Goal: Information Seeking & Learning: Check status

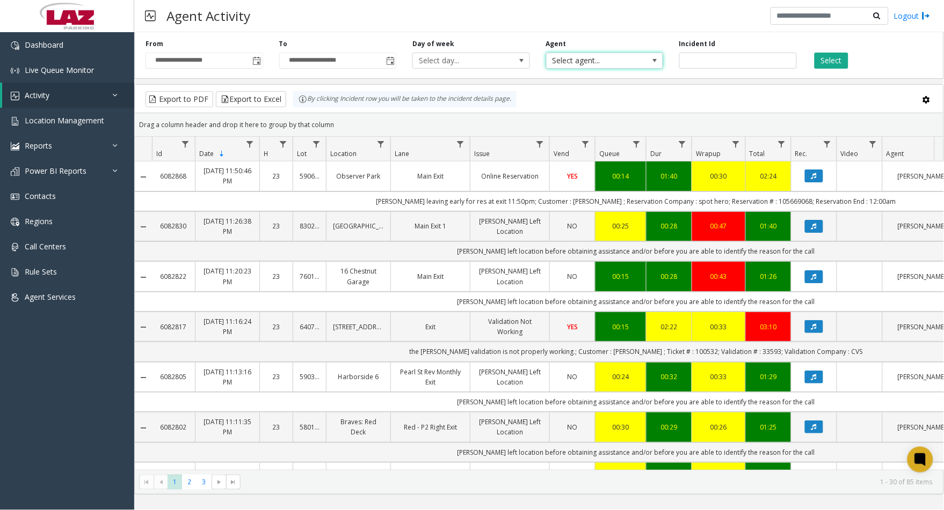
click at [618, 64] on span "Select agent..." at bounding box center [592, 60] width 93 height 15
type input "****"
click at [598, 113] on li "[PERSON_NAME]" at bounding box center [604, 117] width 114 height 14
click at [835, 64] on button "Select" at bounding box center [831, 61] width 34 height 16
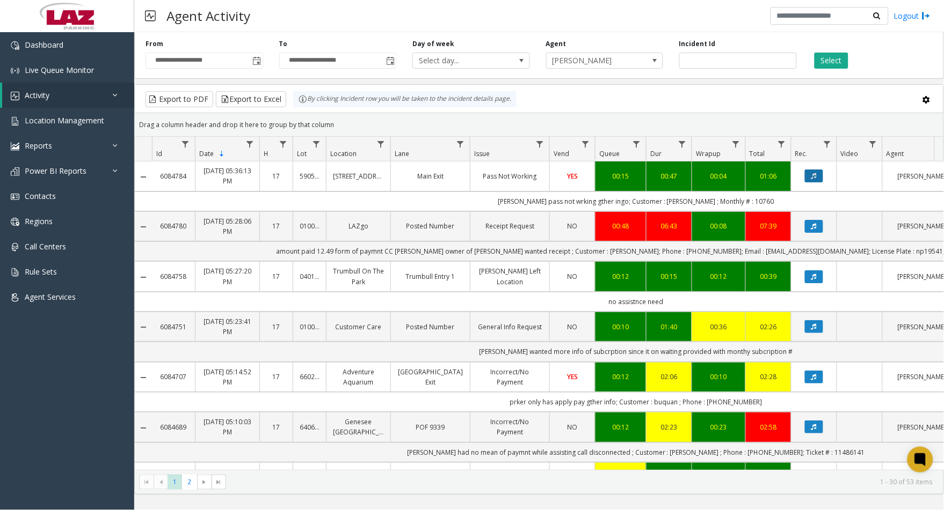
click at [812, 174] on icon "Data table" at bounding box center [813, 176] width 5 height 6
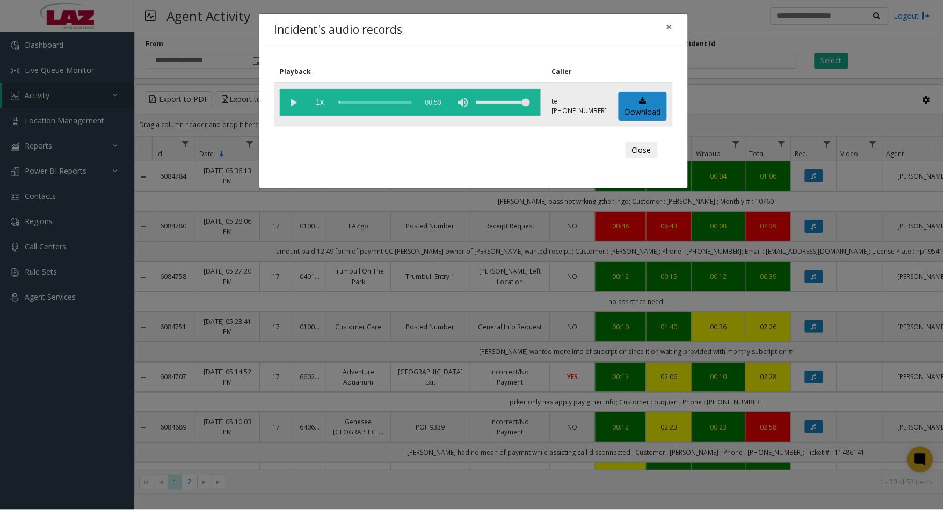
click at [296, 100] on vg-play-pause at bounding box center [293, 102] width 27 height 27
click at [289, 102] on vg-play-pause at bounding box center [293, 102] width 27 height 27
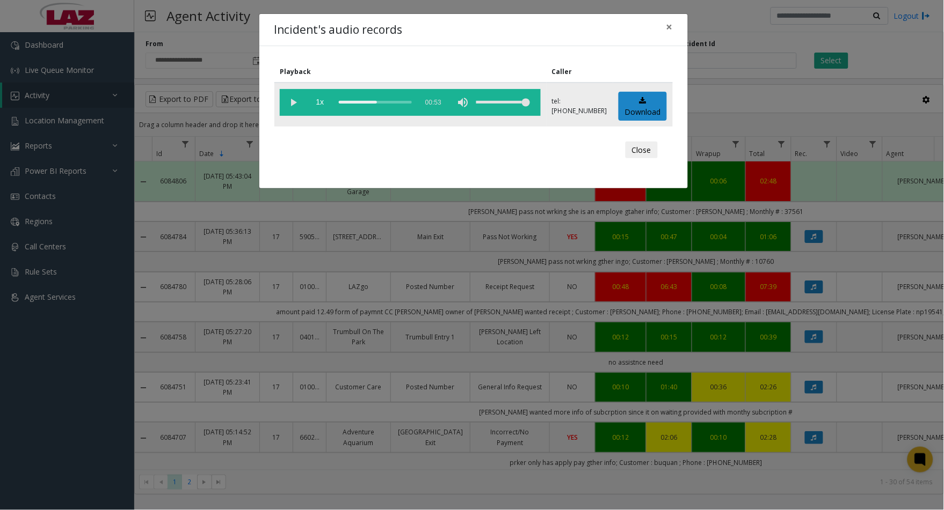
click at [292, 102] on vg-play-pause at bounding box center [293, 102] width 27 height 27
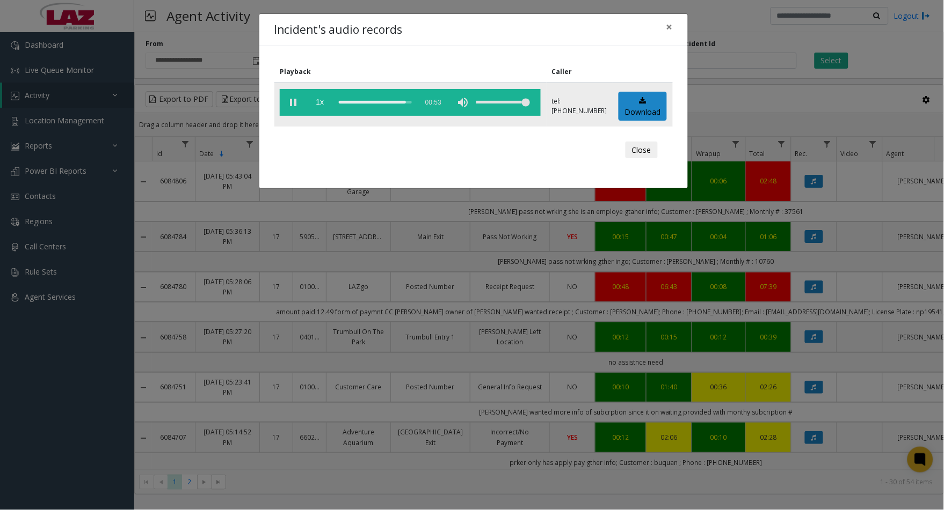
click at [366, 101] on div "scrub bar" at bounding box center [375, 102] width 73 height 27
click at [293, 99] on vg-play-pause at bounding box center [293, 102] width 27 height 27
click at [639, 149] on button "Close" at bounding box center [641, 150] width 32 height 17
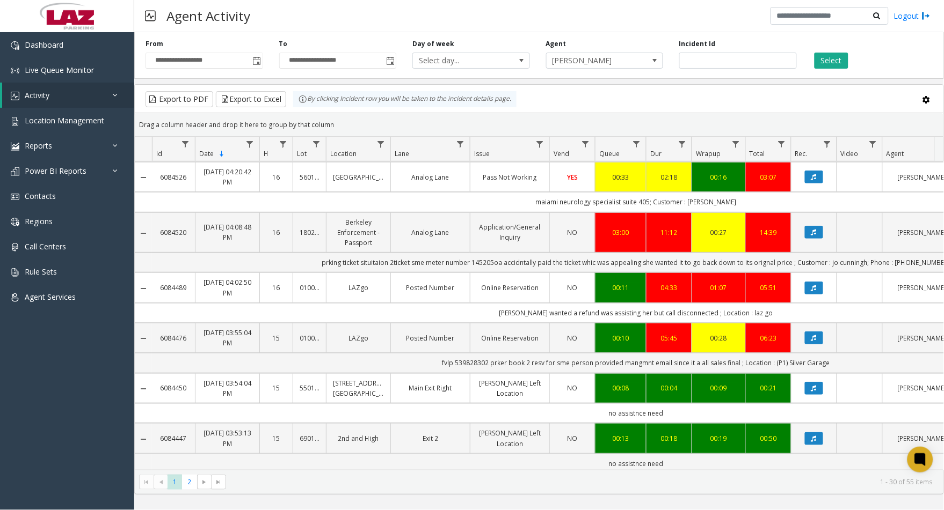
scroll to position [1223, 0]
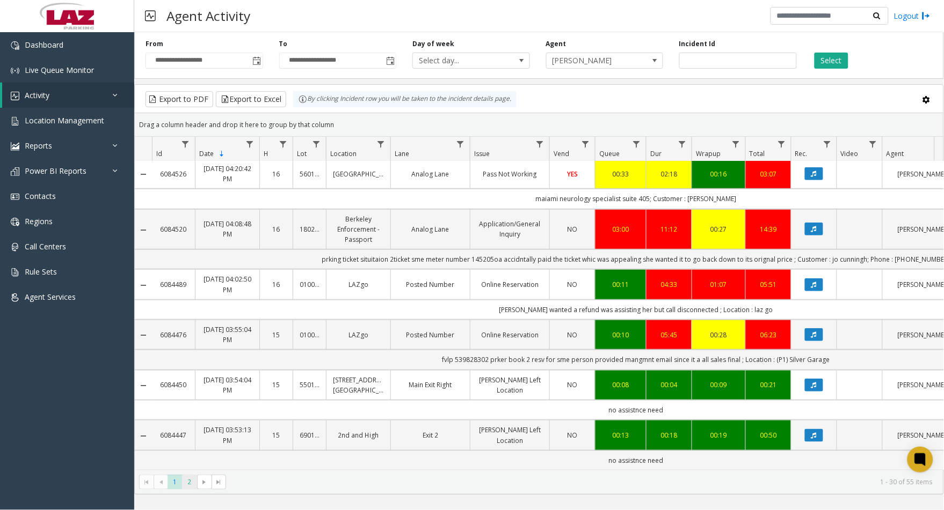
click at [190, 485] on span "2" at bounding box center [189, 482] width 14 height 14
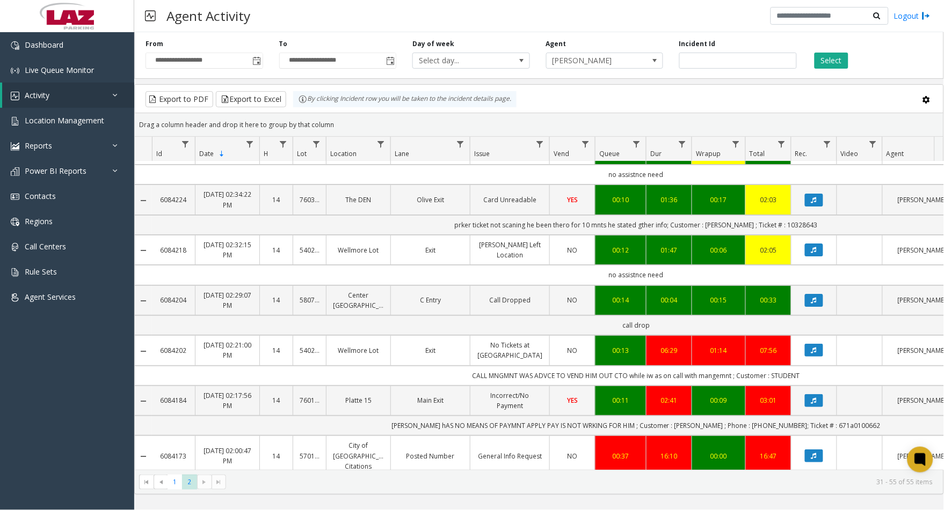
scroll to position [1032, 0]
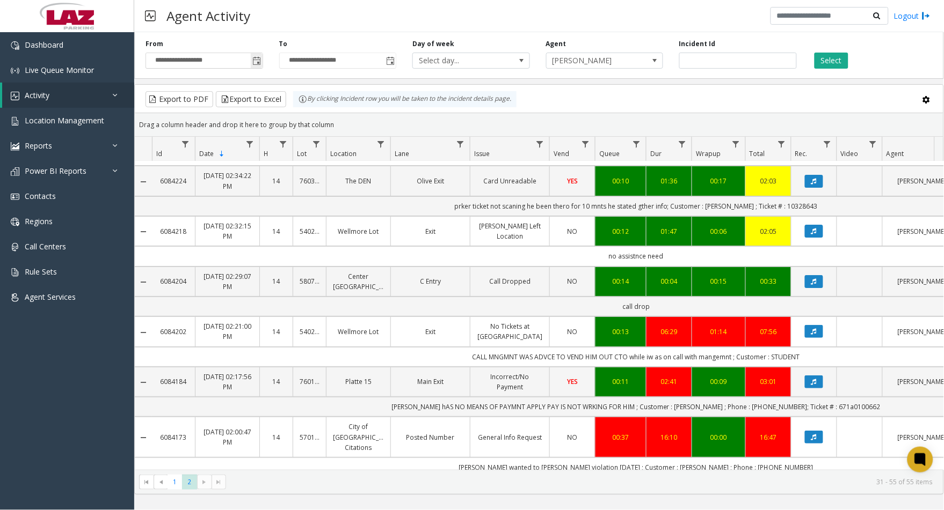
click at [257, 61] on span "Toggle popup" at bounding box center [257, 61] width 9 height 9
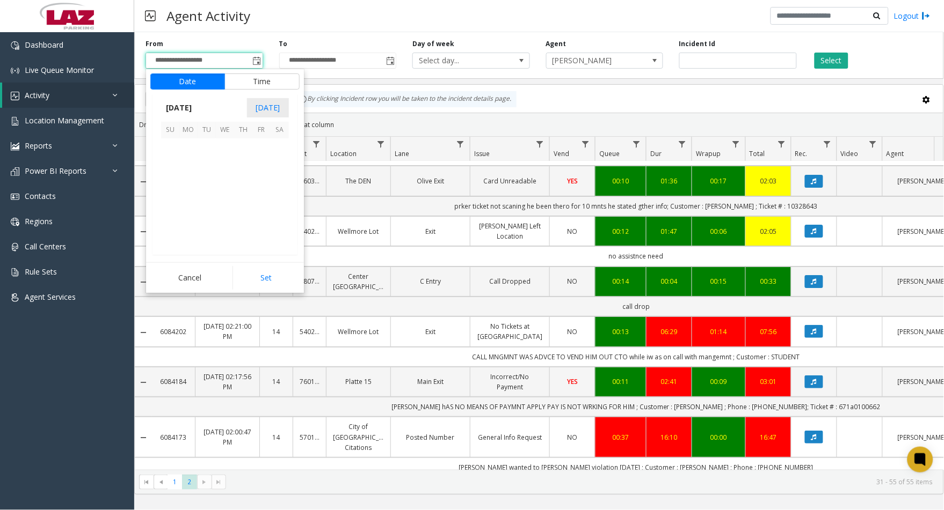
scroll to position [192478, 0]
click at [171, 217] on span "24" at bounding box center [170, 220] width 18 height 18
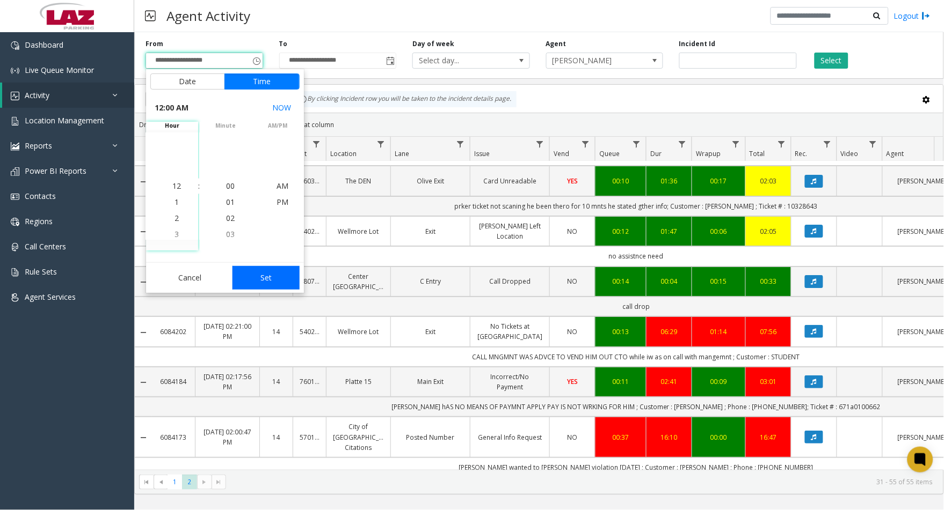
click at [246, 278] on button "Set" at bounding box center [266, 278] width 68 height 24
type input "**********"
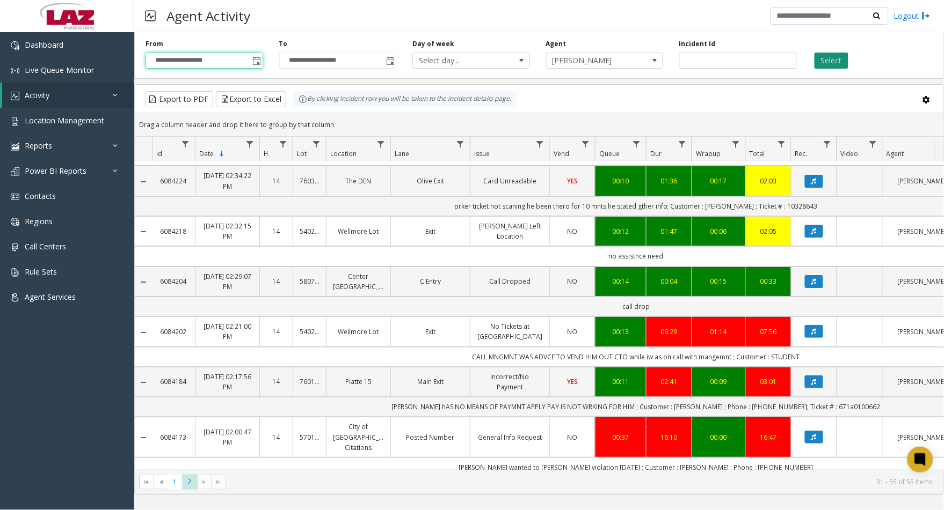
click at [842, 56] on button "Select" at bounding box center [831, 61] width 34 height 16
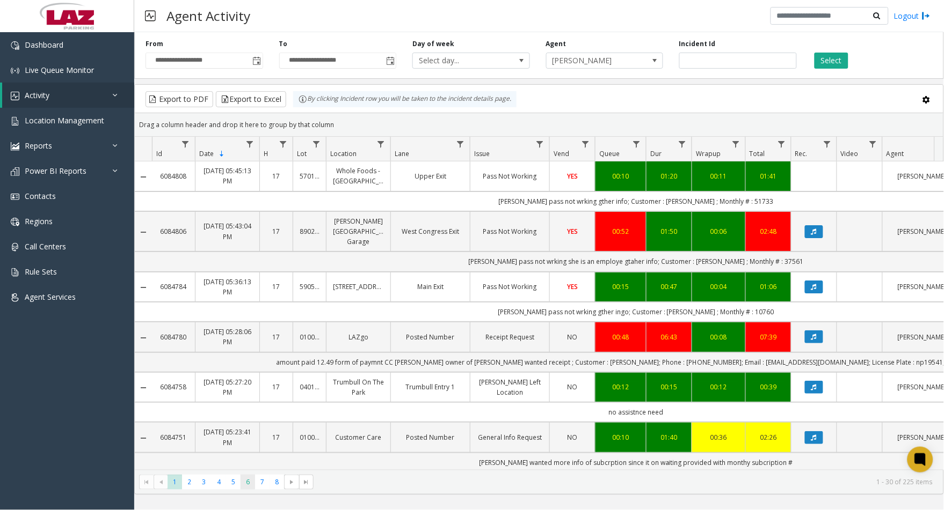
click at [246, 486] on span "6" at bounding box center [247, 482] width 14 height 14
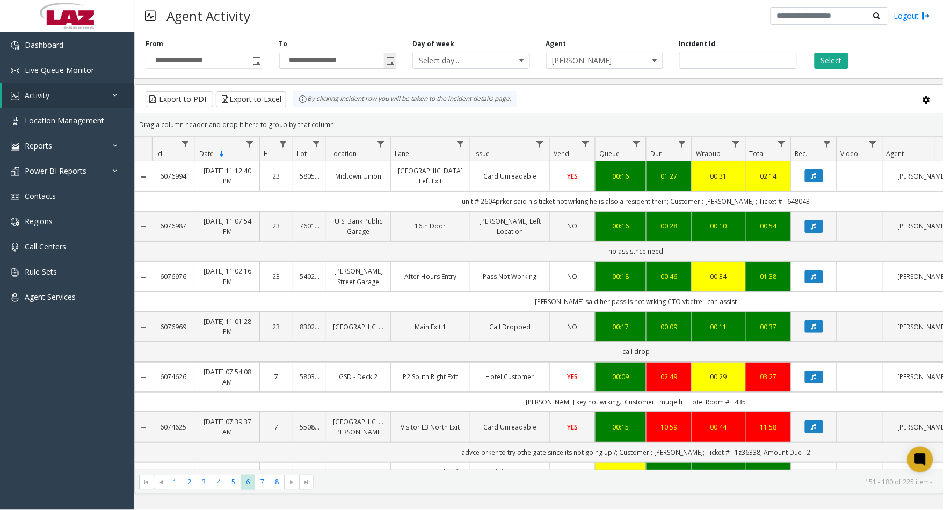
click at [389, 61] on span "Toggle popup" at bounding box center [390, 61] width 9 height 9
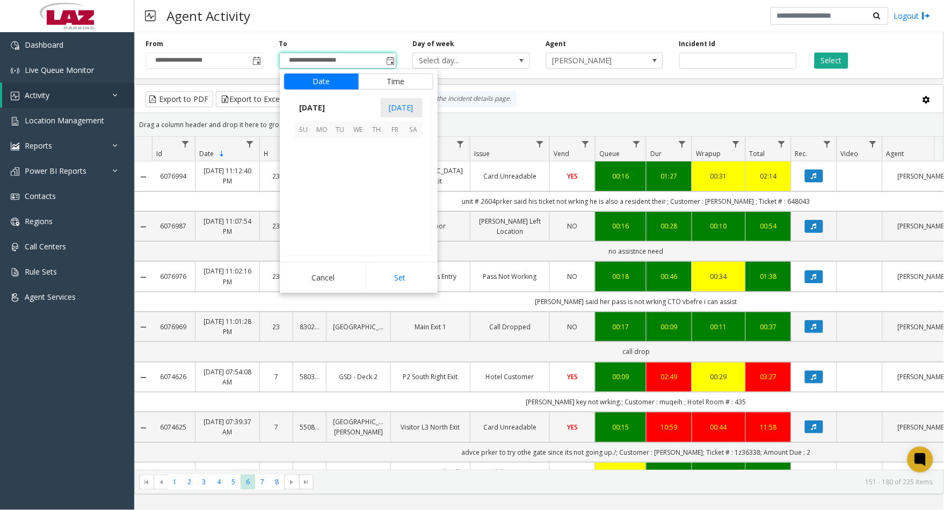
scroll to position [16, 0]
click at [312, 223] on span "24" at bounding box center [304, 220] width 18 height 18
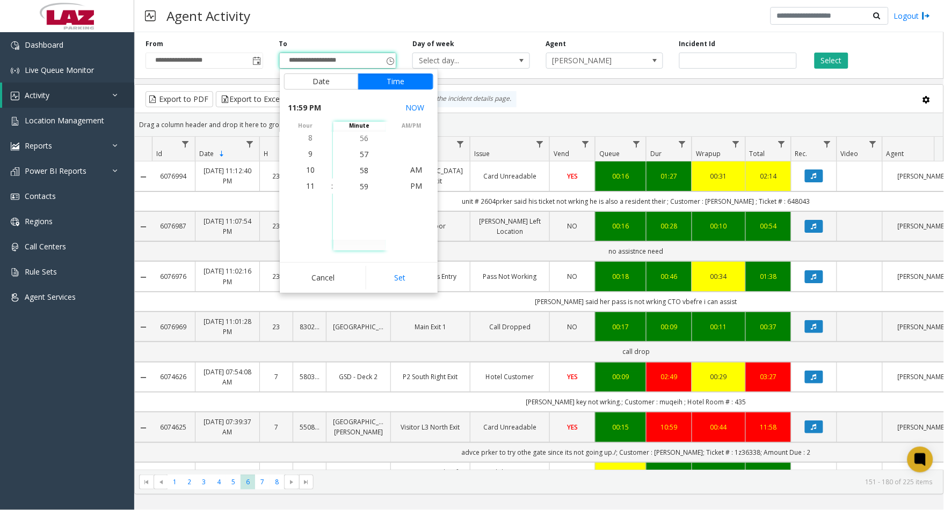
click at [395, 272] on button "Set" at bounding box center [400, 278] width 68 height 24
type input "**********"
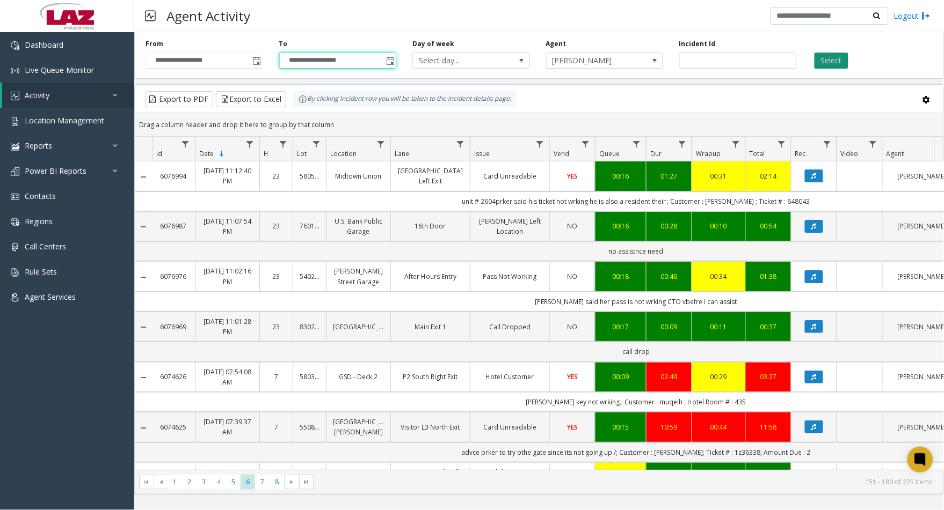
click at [835, 61] on button "Select" at bounding box center [831, 61] width 34 height 16
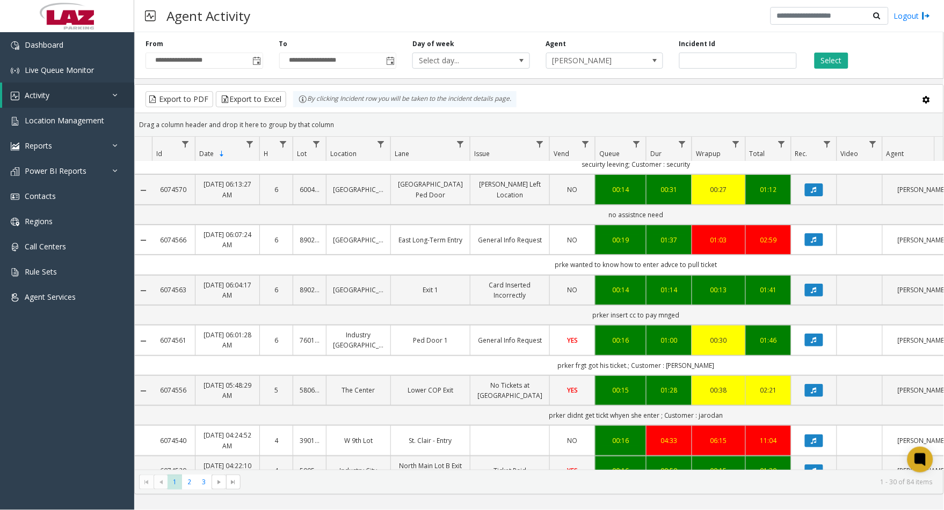
scroll to position [1194, 0]
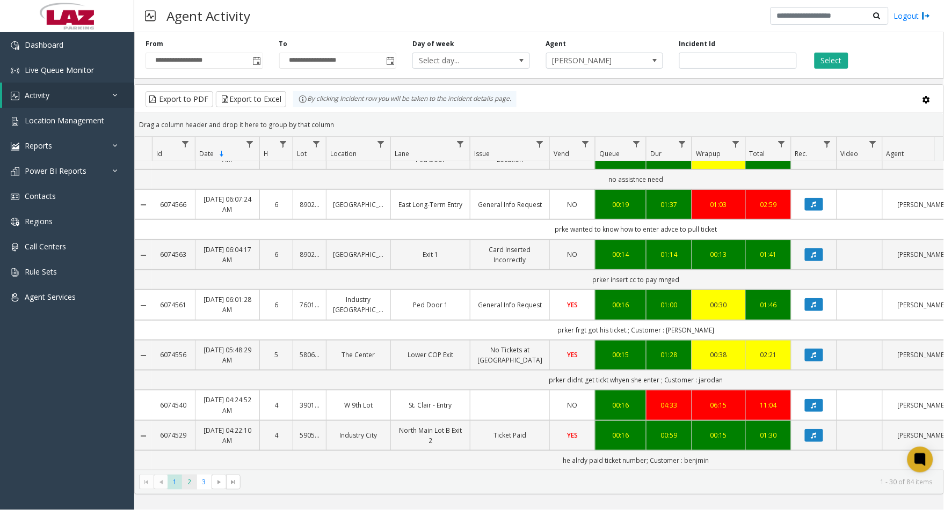
click at [186, 484] on span "2" at bounding box center [189, 482] width 14 height 14
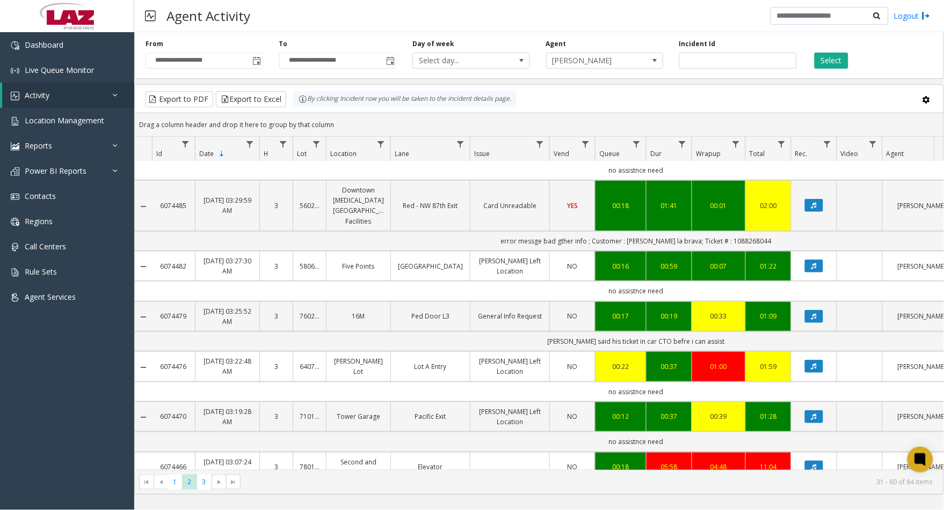
scroll to position [179, 0]
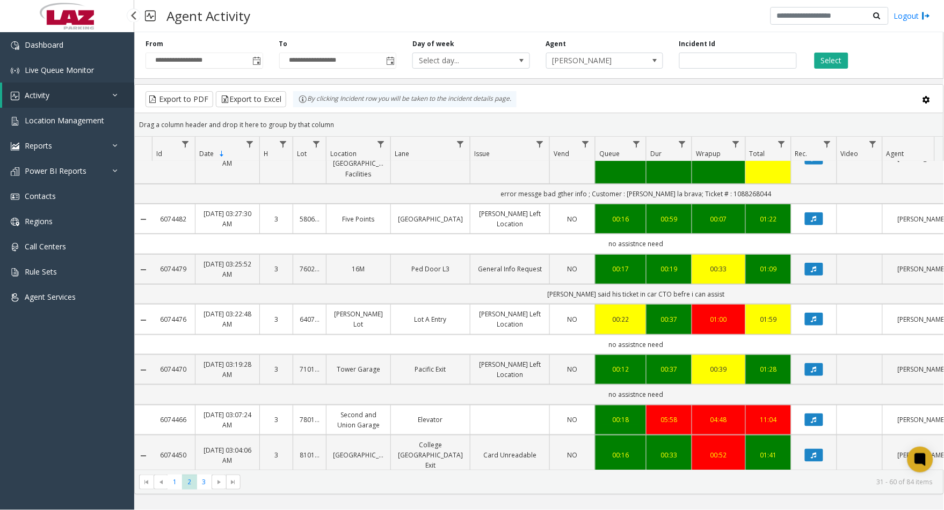
click at [81, 425] on div "Dashboard Live Queue Monitor Activity Daily Activity Lane Activity Agent Activi…" at bounding box center [67, 267] width 134 height 470
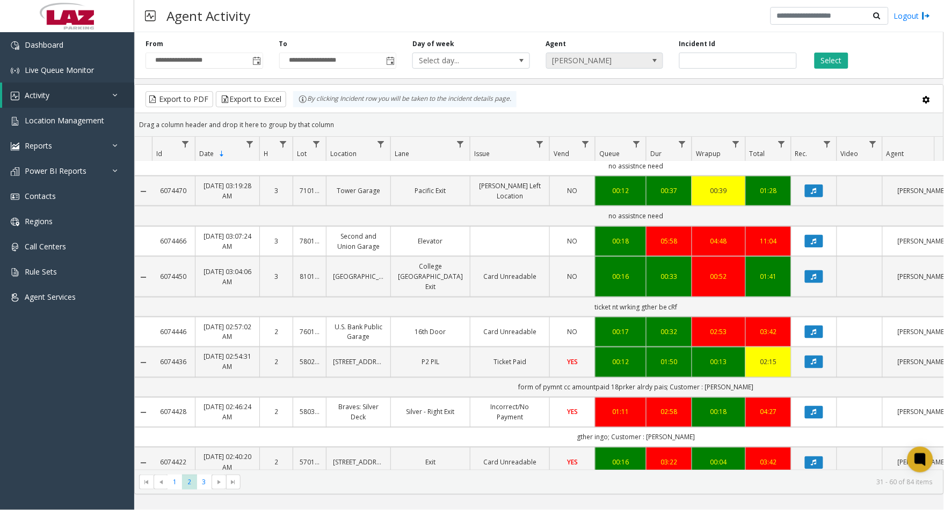
click at [580, 61] on span "[PERSON_NAME]" at bounding box center [592, 60] width 93 height 15
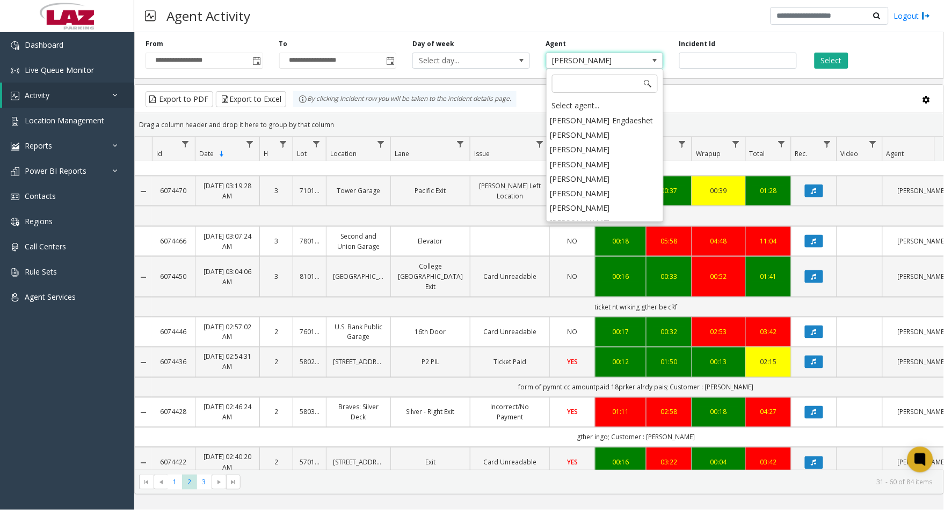
scroll to position [5677, 0]
click at [707, 60] on input "number" at bounding box center [738, 61] width 118 height 16
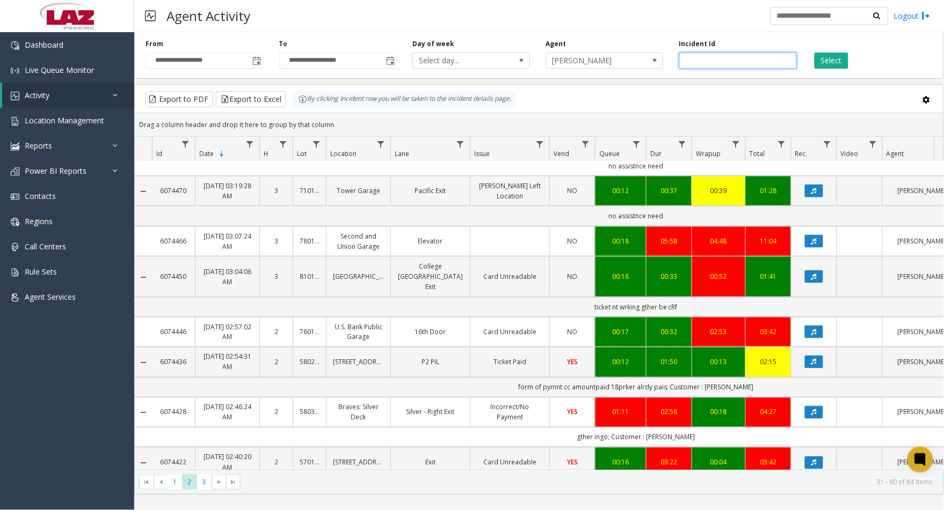
paste input "*******"
type input "*******"
click at [835, 57] on button "Select" at bounding box center [831, 61] width 34 height 16
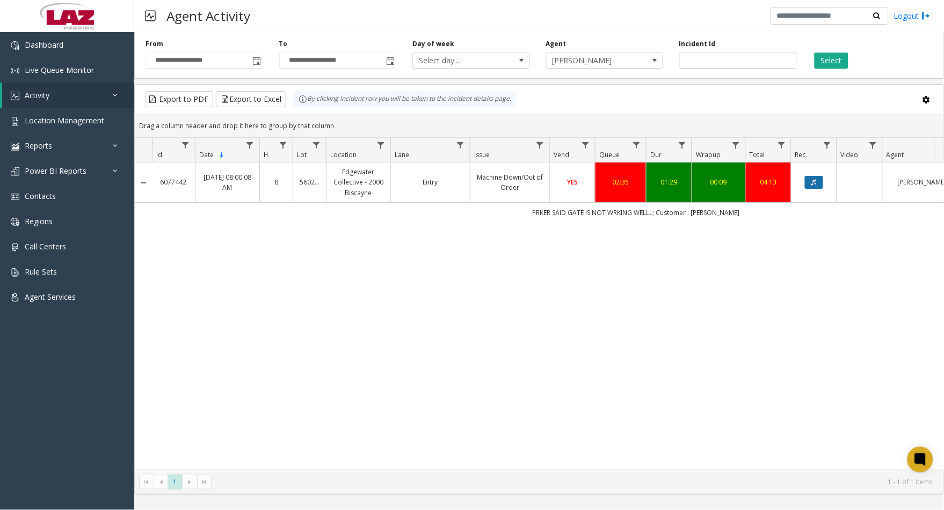
click at [809, 182] on button "Data table" at bounding box center [814, 182] width 18 height 13
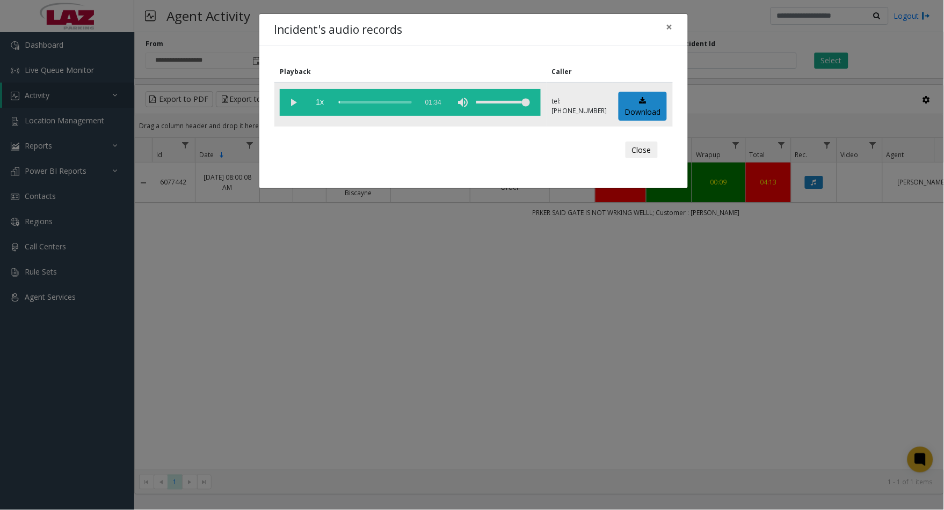
click at [293, 102] on vg-play-pause at bounding box center [293, 102] width 27 height 27
click at [290, 100] on vg-play-pause at bounding box center [293, 102] width 27 height 27
click at [639, 149] on button "Close" at bounding box center [641, 150] width 32 height 17
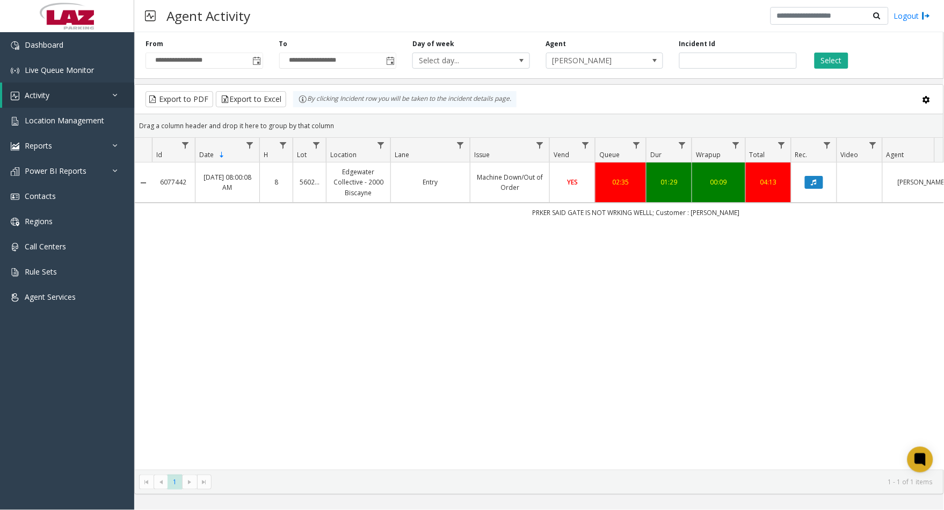
click at [527, 196] on td "Machine Down/Out of Order" at bounding box center [509, 183] width 79 height 40
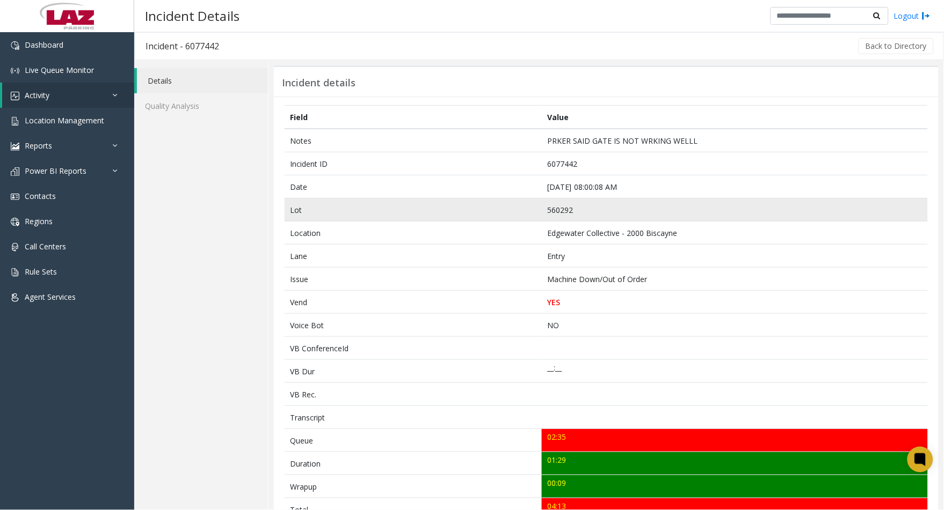
click at [557, 209] on td "560292" at bounding box center [735, 210] width 386 height 23
copy td "560292"
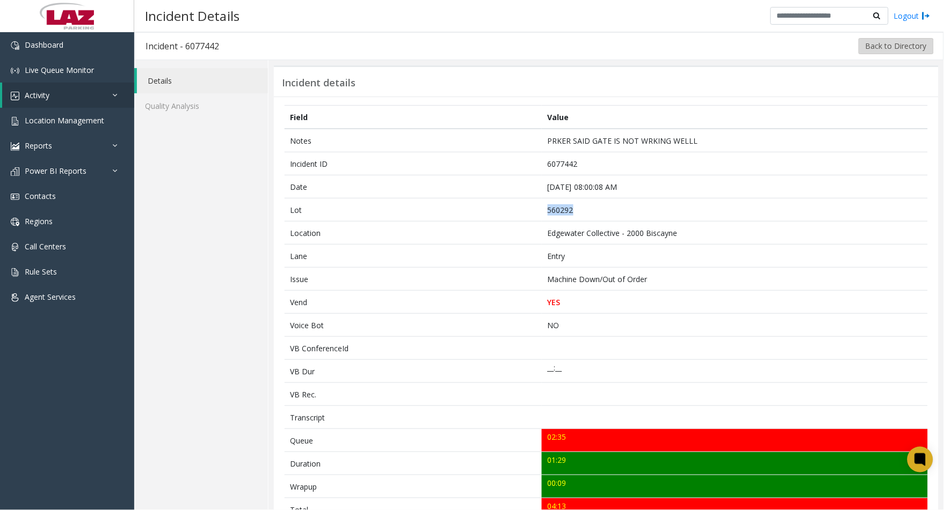
click at [885, 49] on button "Back to Directory" at bounding box center [895, 46] width 75 height 16
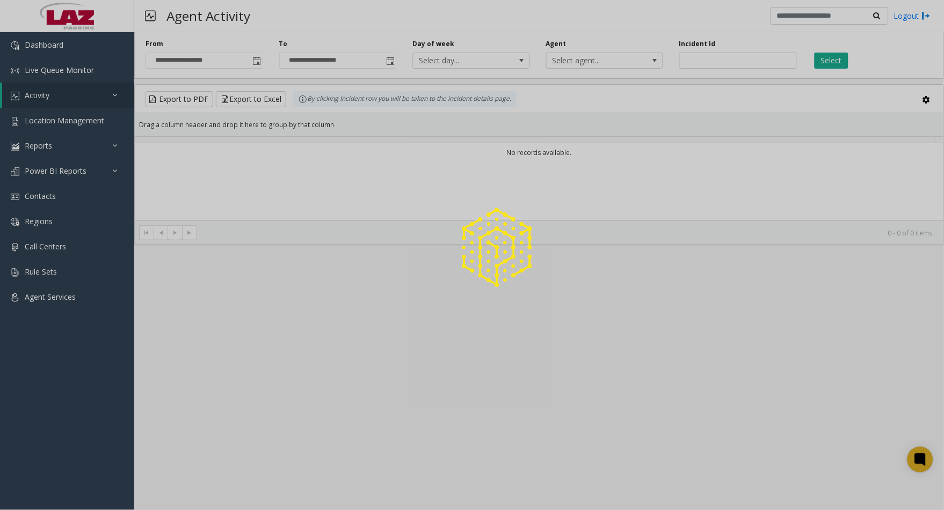
click at [748, 58] on div at bounding box center [472, 255] width 944 height 510
click at [748, 60] on input "number" at bounding box center [738, 61] width 118 height 16
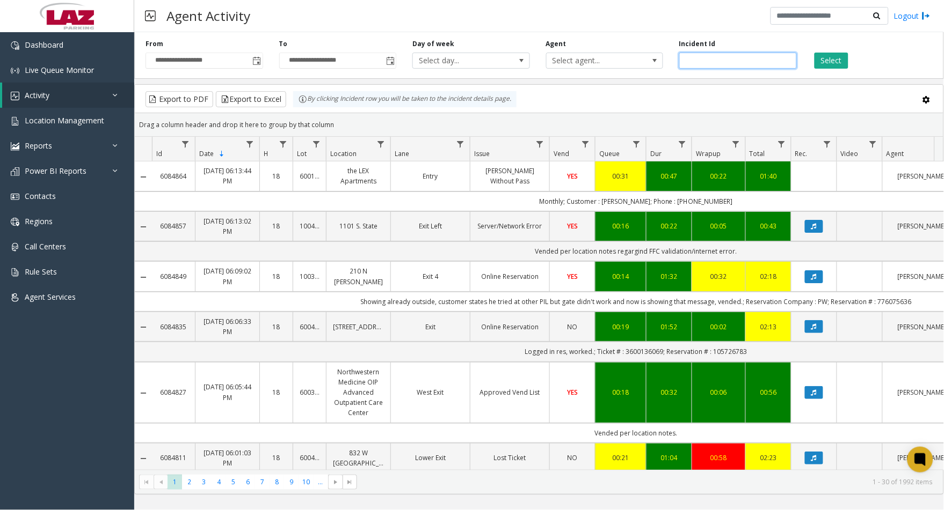
click at [748, 60] on input "number" at bounding box center [738, 61] width 118 height 16
paste input "*******"
type input "*******"
click at [845, 64] on button "Select" at bounding box center [831, 61] width 34 height 16
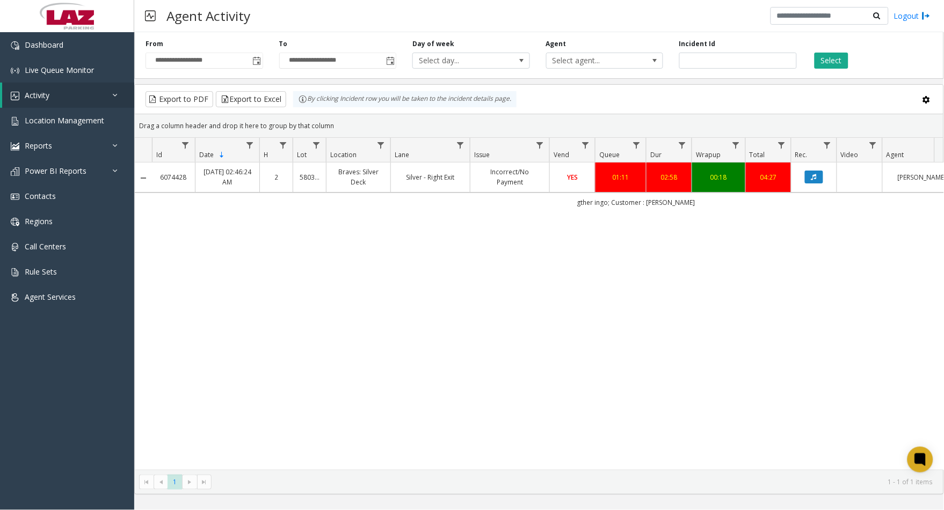
click at [519, 184] on link "Incorrect/No Payment" at bounding box center [510, 177] width 66 height 20
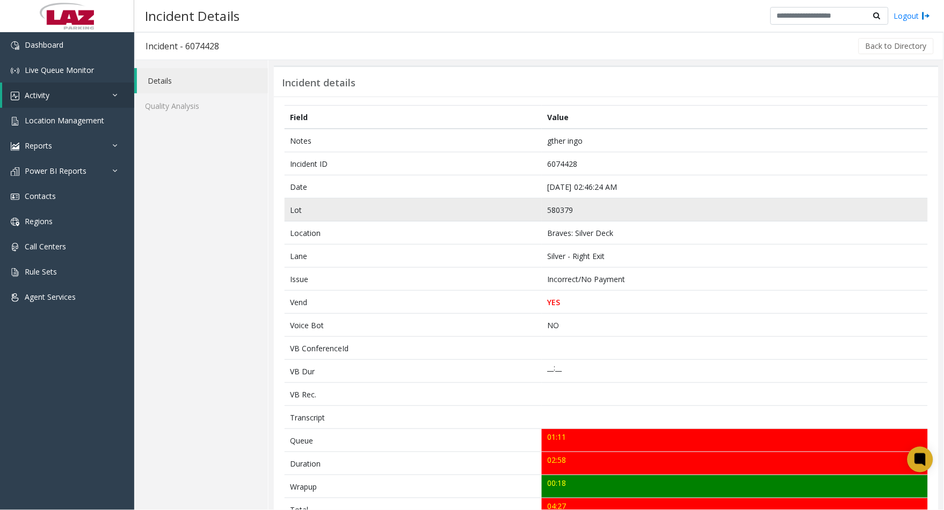
click at [557, 208] on td "580379" at bounding box center [735, 210] width 386 height 23
copy td "580379"
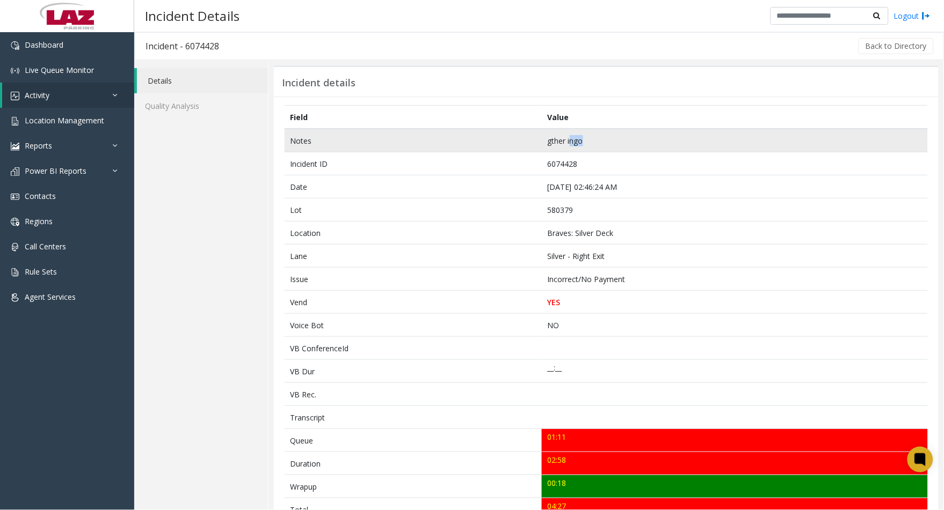
drag, startPoint x: 566, startPoint y: 137, endPoint x: 583, endPoint y: 137, distance: 17.2
click at [583, 137] on td "gther ingo" at bounding box center [735, 141] width 386 height 24
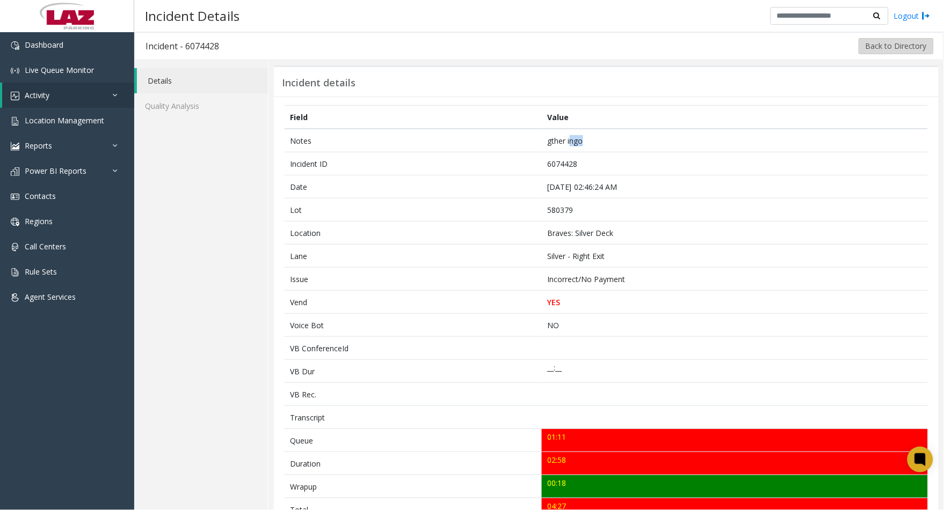
click at [876, 52] on button "Back to Directory" at bounding box center [895, 46] width 75 height 16
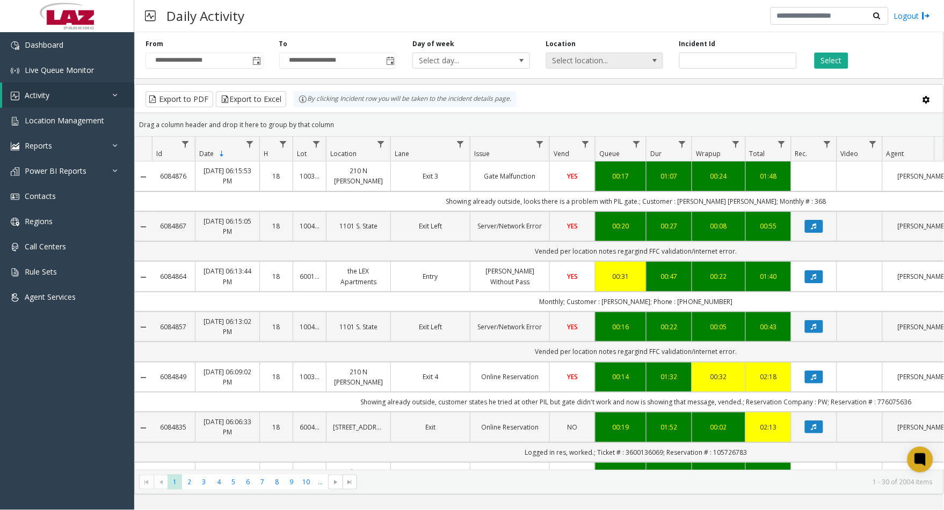
click at [624, 62] on span "Select location..." at bounding box center [592, 60] width 93 height 15
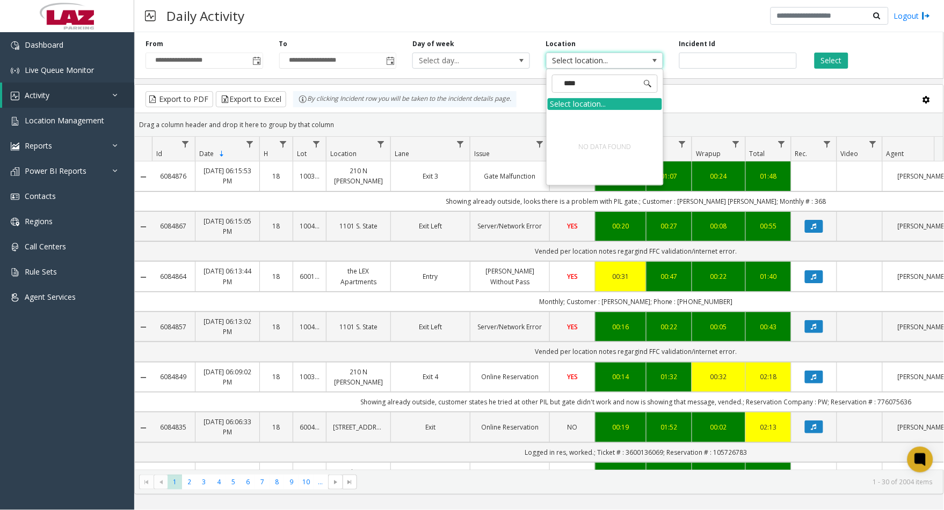
type input "**********"
click at [254, 55] on span "Toggle popup" at bounding box center [257, 60] width 12 height 17
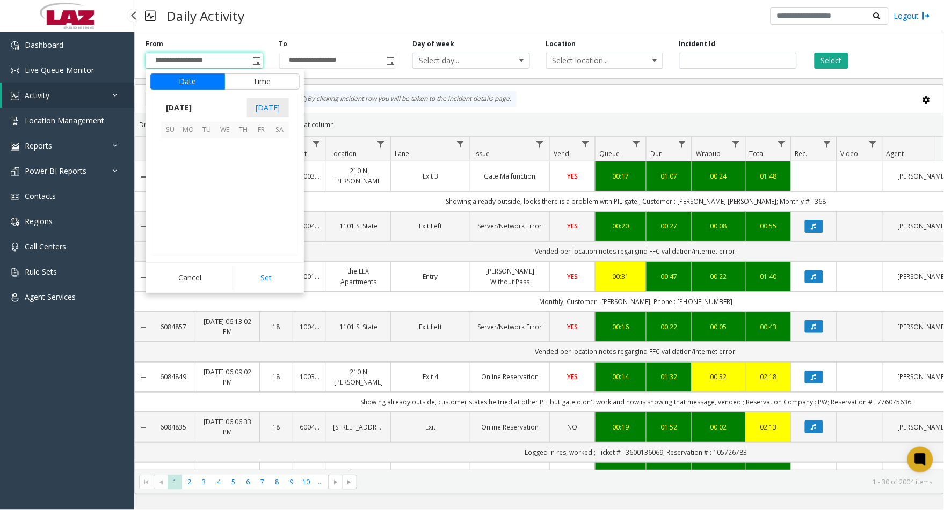
scroll to position [192478, 0]
click at [165, 219] on span "24" at bounding box center [170, 220] width 18 height 18
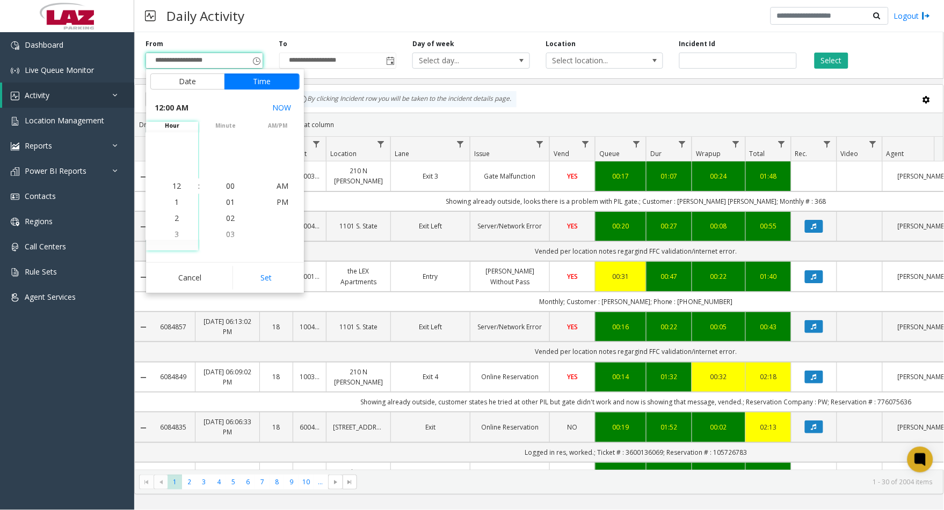
click at [252, 281] on button "Set" at bounding box center [266, 278] width 68 height 24
type input "**********"
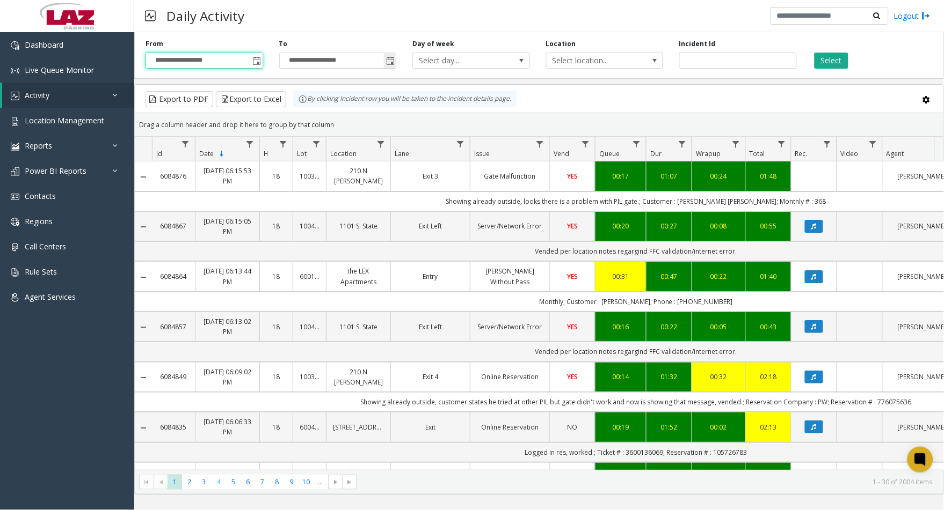
click at [392, 63] on span "Toggle popup" at bounding box center [390, 61] width 9 height 9
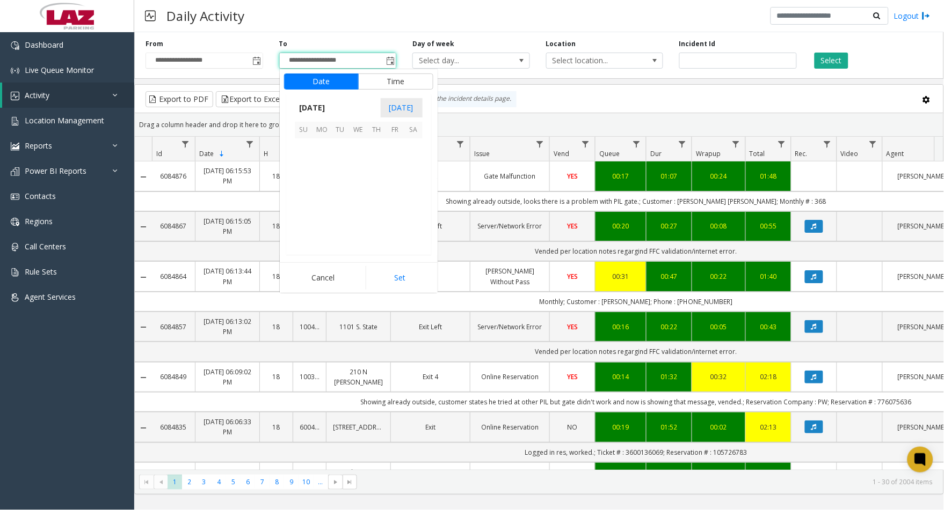
scroll to position [16, 0]
click at [301, 217] on span "24" at bounding box center [304, 220] width 18 height 18
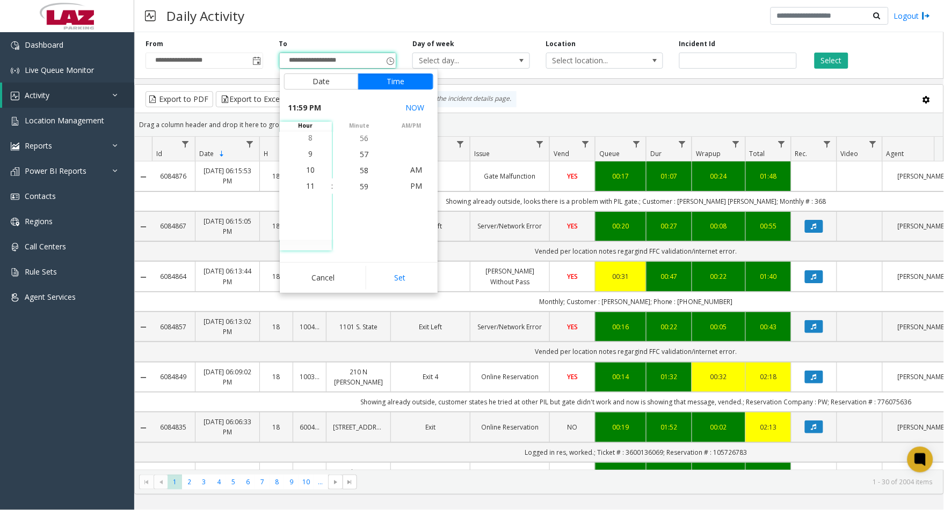
drag, startPoint x: 395, startPoint y: 277, endPoint x: 407, endPoint y: 283, distance: 13.2
click at [396, 277] on button "Set" at bounding box center [400, 278] width 68 height 24
type input "**********"
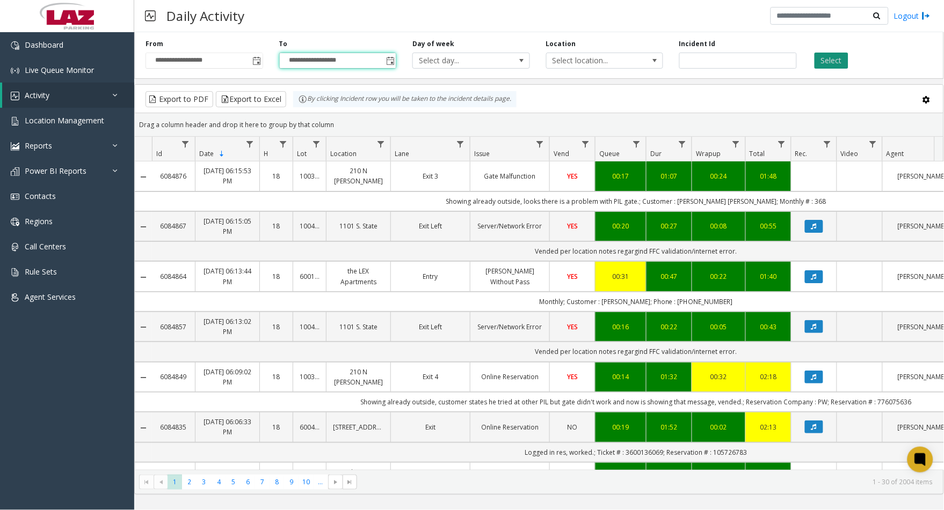
click at [839, 67] on button "Select" at bounding box center [831, 61] width 34 height 16
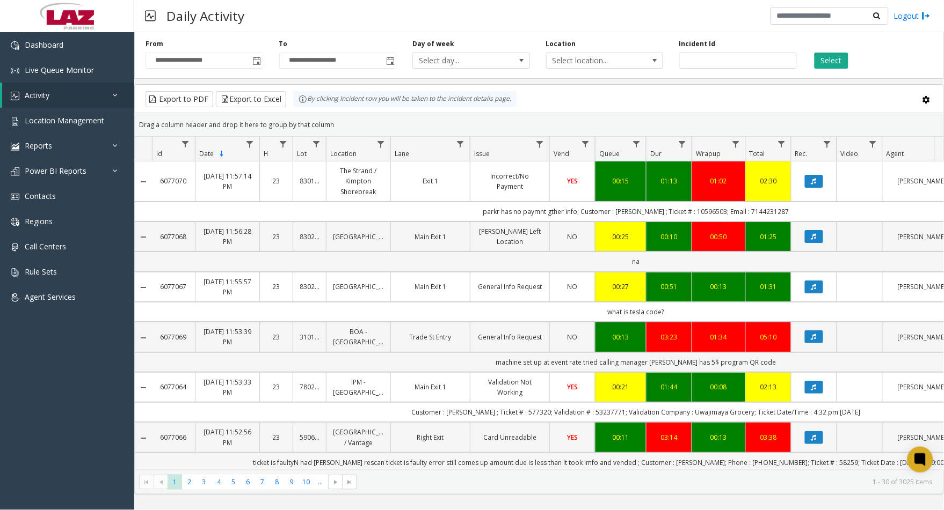
click at [830, 70] on div "**********" at bounding box center [538, 53] width 809 height 51
click at [47, 93] on span "Activity" at bounding box center [37, 95] width 25 height 10
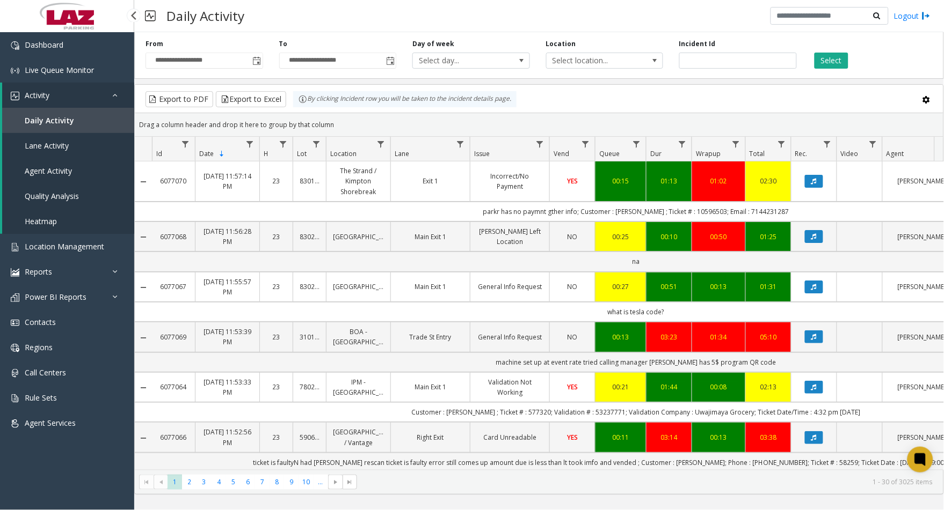
click at [49, 168] on span "Agent Activity" at bounding box center [48, 171] width 47 height 10
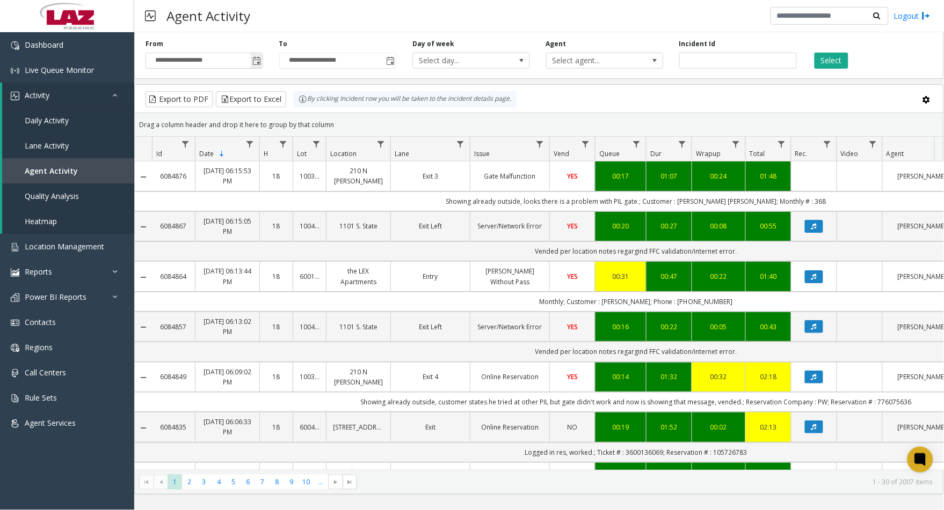
click at [258, 61] on span "Toggle popup" at bounding box center [257, 61] width 9 height 9
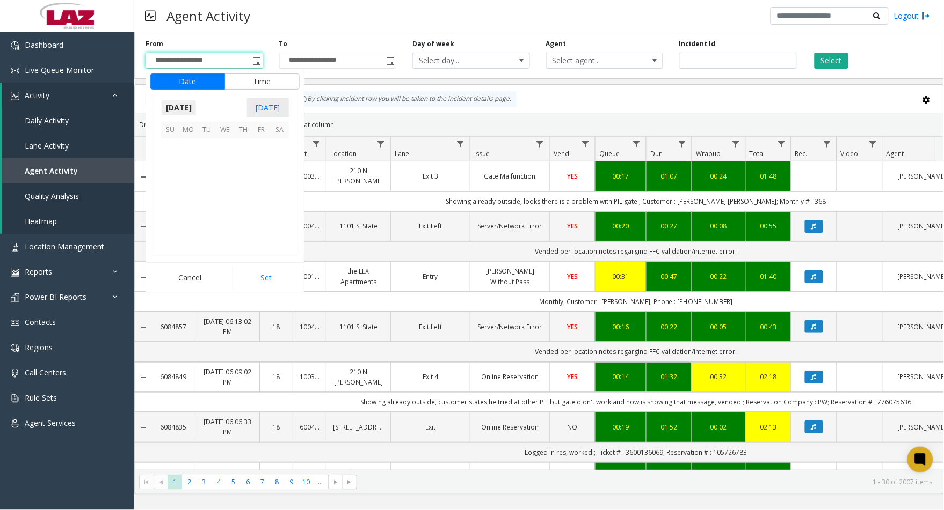
scroll to position [192478, 0]
click at [167, 217] on span "24" at bounding box center [170, 220] width 18 height 18
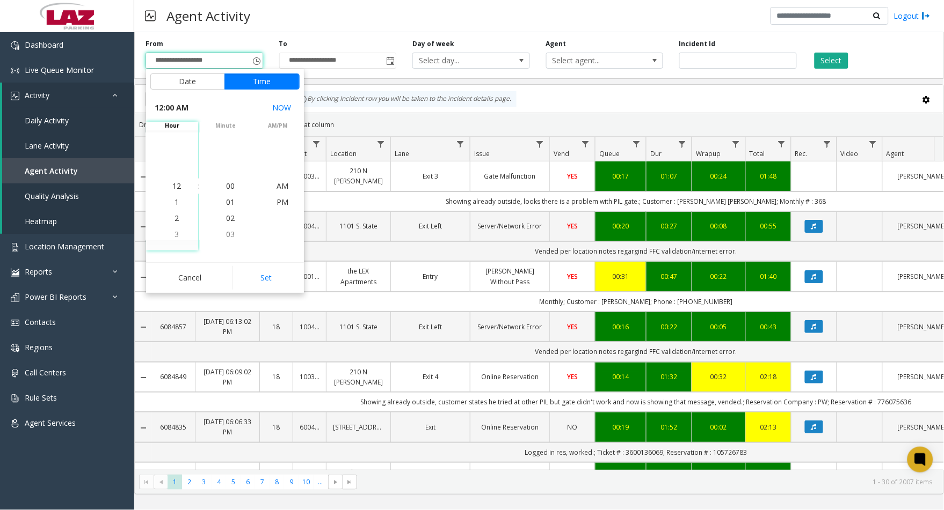
click at [269, 269] on button "Set" at bounding box center [266, 278] width 68 height 24
type input "**********"
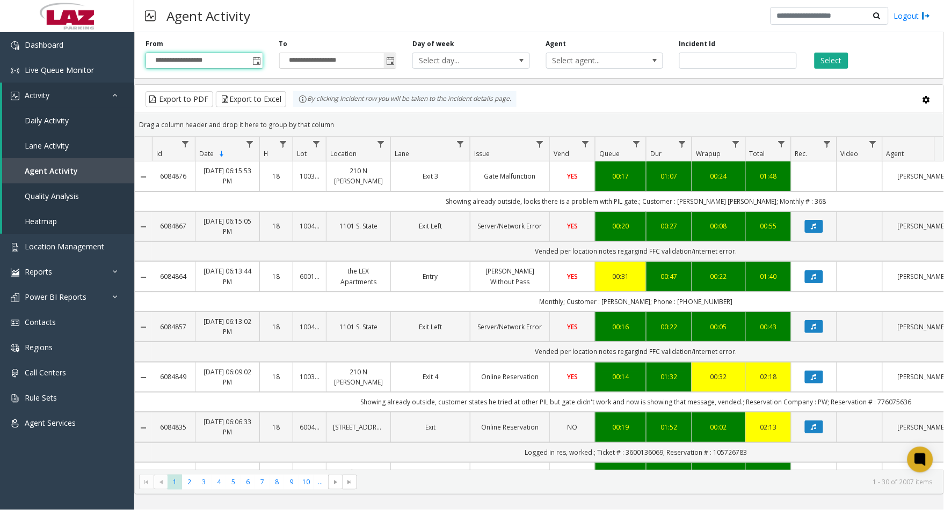
click at [388, 62] on span "Toggle popup" at bounding box center [390, 61] width 9 height 9
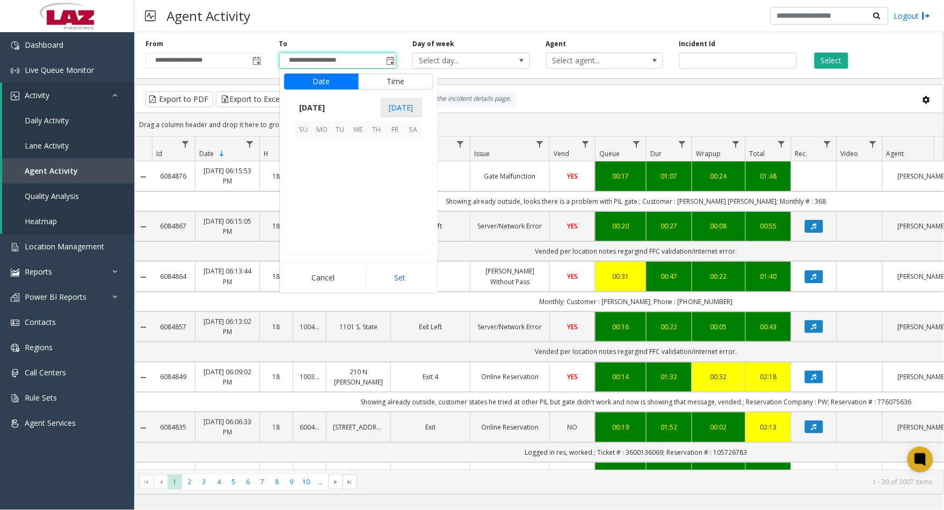
scroll to position [16, 0]
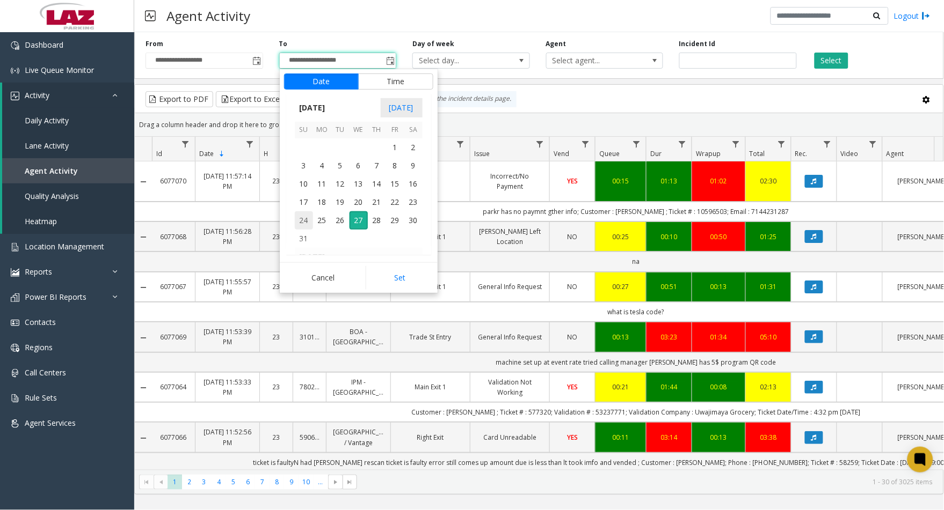
click at [297, 217] on span "24" at bounding box center [304, 220] width 18 height 18
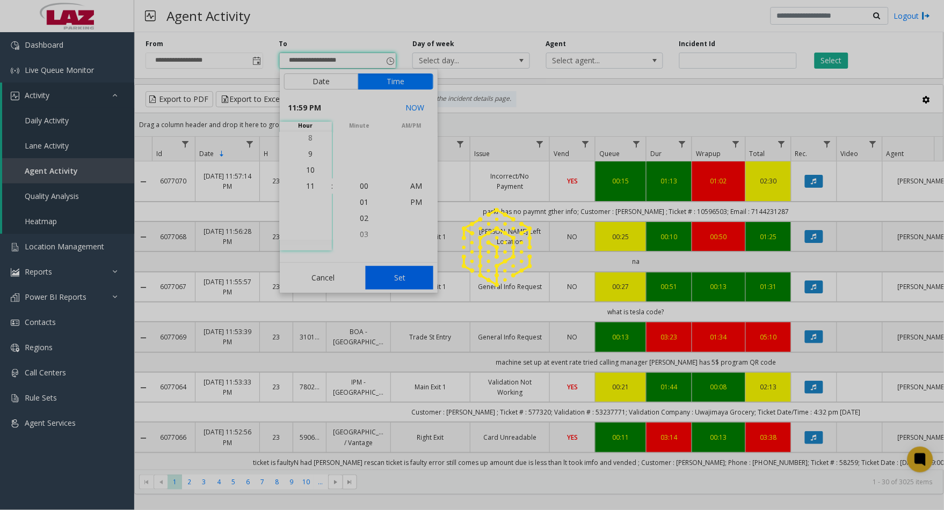
scroll to position [16, 0]
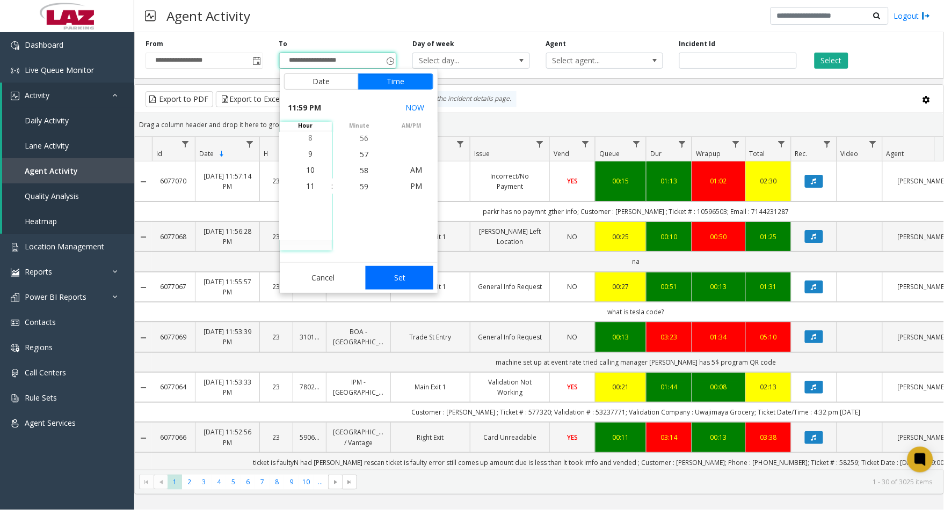
click at [400, 285] on button "Set" at bounding box center [400, 278] width 68 height 24
type input "**********"
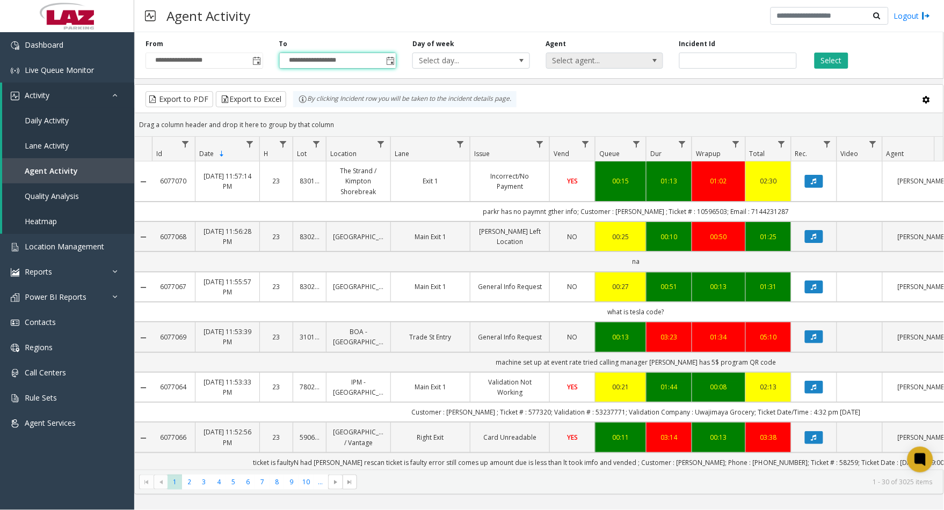
click at [582, 60] on span "Select agent..." at bounding box center [592, 60] width 93 height 15
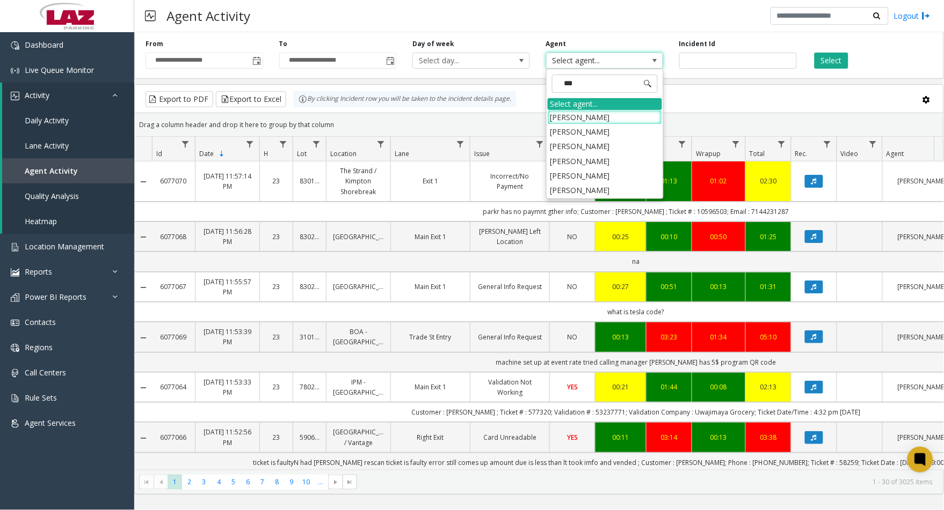
type input "****"
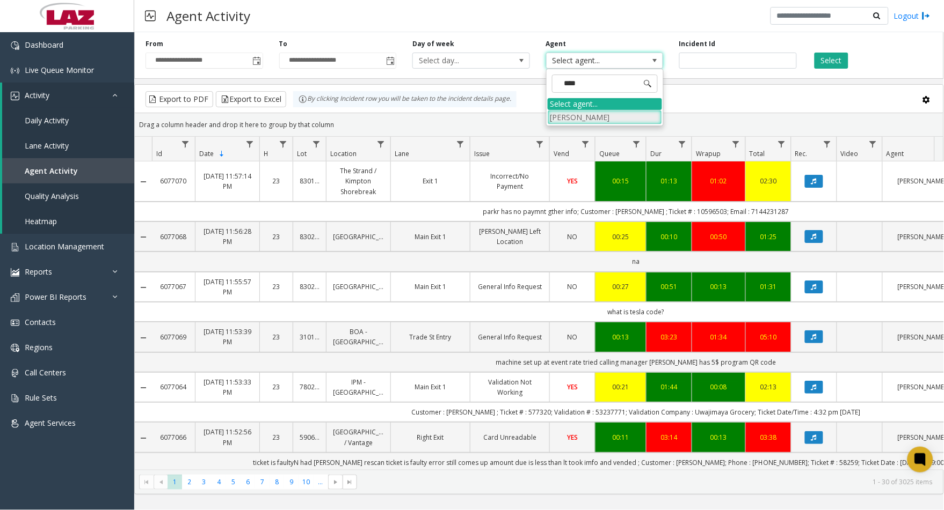
click at [610, 114] on li "[PERSON_NAME]" at bounding box center [604, 117] width 114 height 14
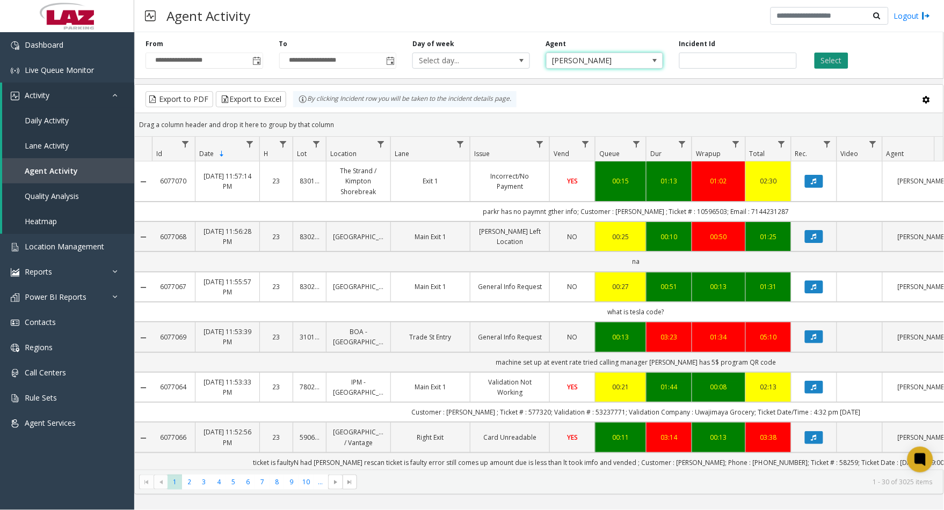
click at [818, 63] on button "Select" at bounding box center [831, 61] width 34 height 16
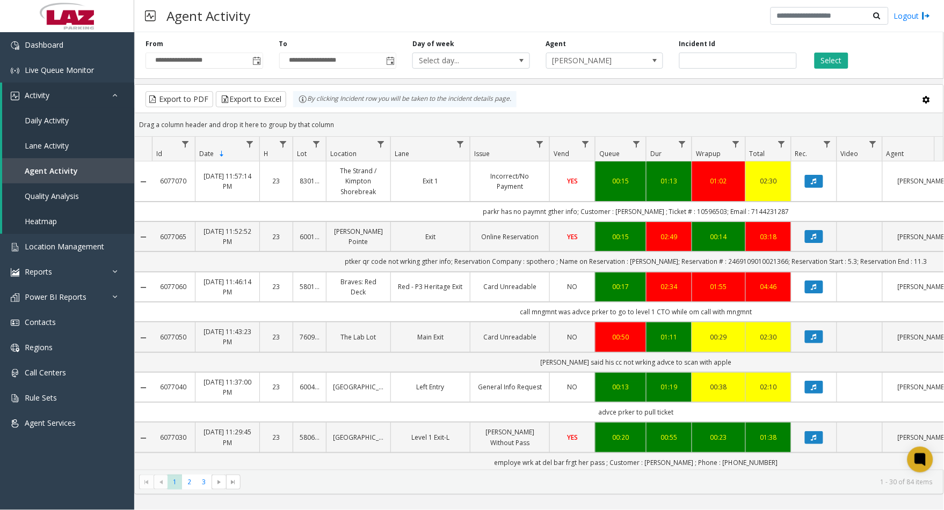
click at [716, 184] on div "01:02" at bounding box center [718, 181] width 40 height 10
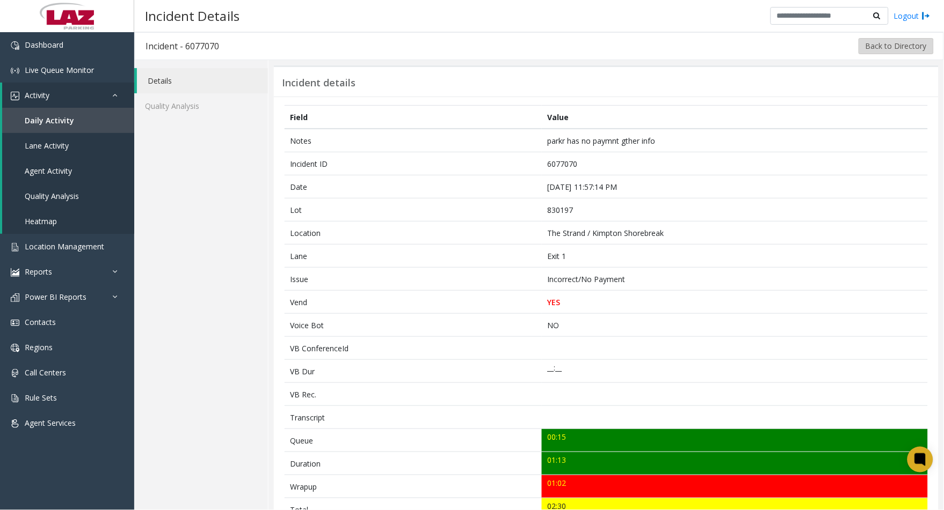
click at [879, 45] on button "Back to Directory" at bounding box center [895, 46] width 75 height 16
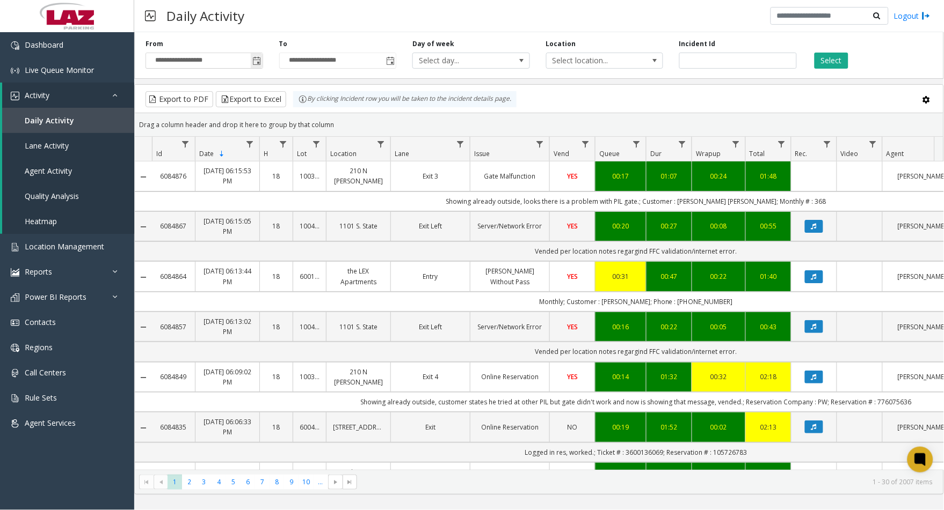
click at [259, 63] on span "Toggle popup" at bounding box center [257, 61] width 9 height 9
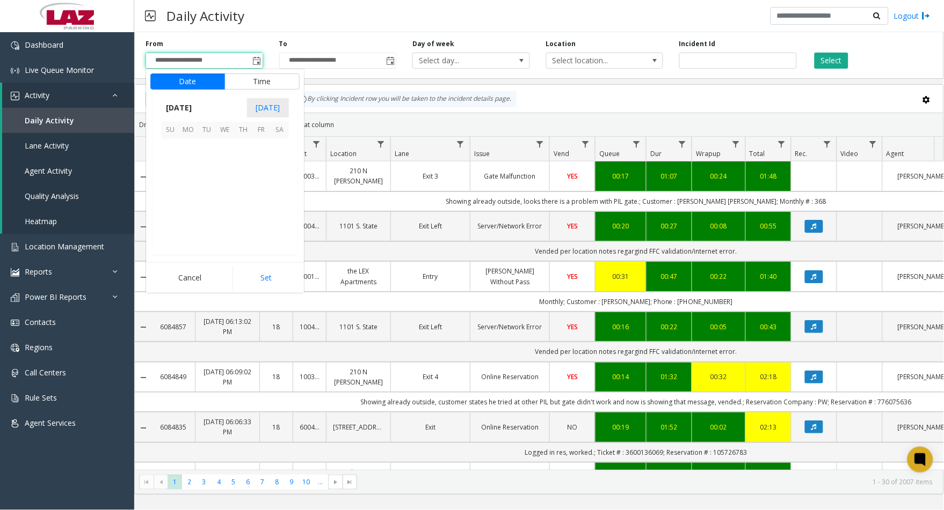
scroll to position [192478, 0]
click at [174, 221] on span "24" at bounding box center [170, 220] width 18 height 18
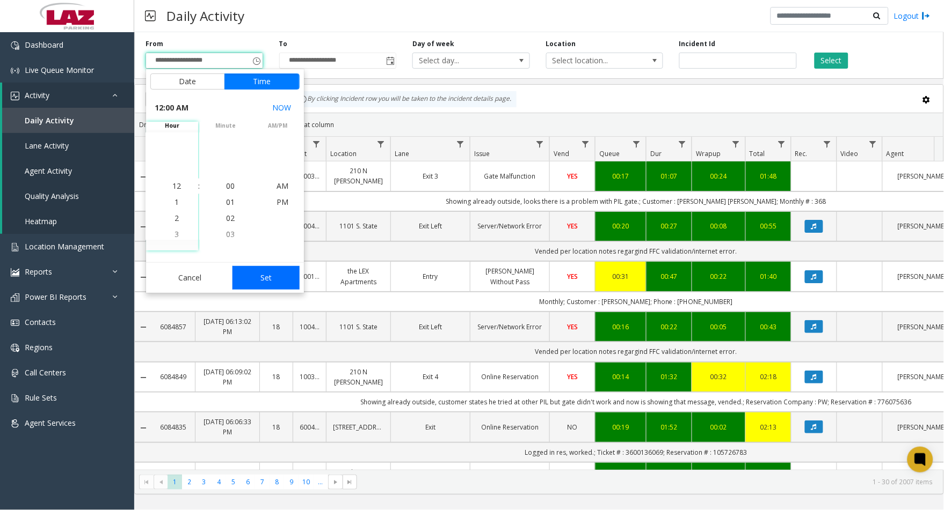
click at [266, 276] on button "Set" at bounding box center [266, 278] width 68 height 24
type input "**********"
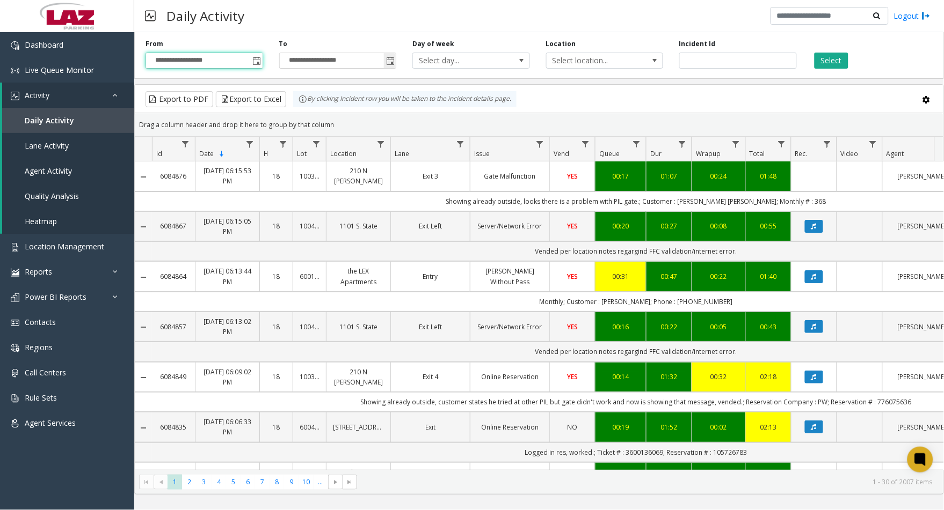
click at [386, 63] on span "Toggle popup" at bounding box center [390, 61] width 9 height 9
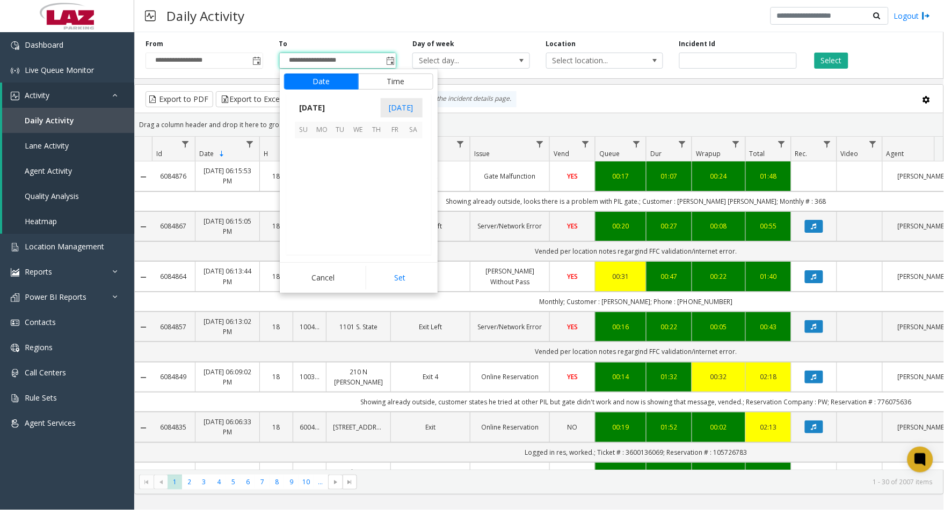
scroll to position [16, 0]
click at [301, 222] on span "24" at bounding box center [304, 220] width 18 height 18
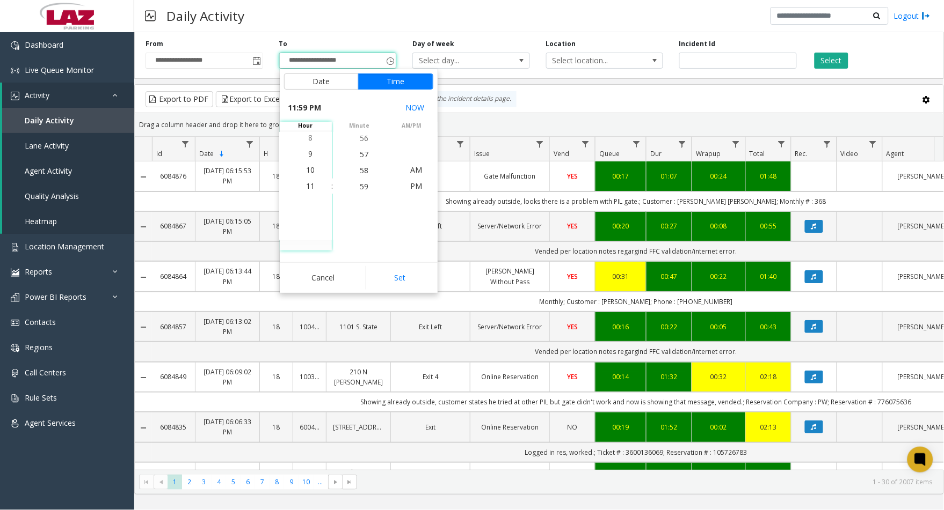
click at [383, 279] on button "Set" at bounding box center [400, 278] width 68 height 24
type input "**********"
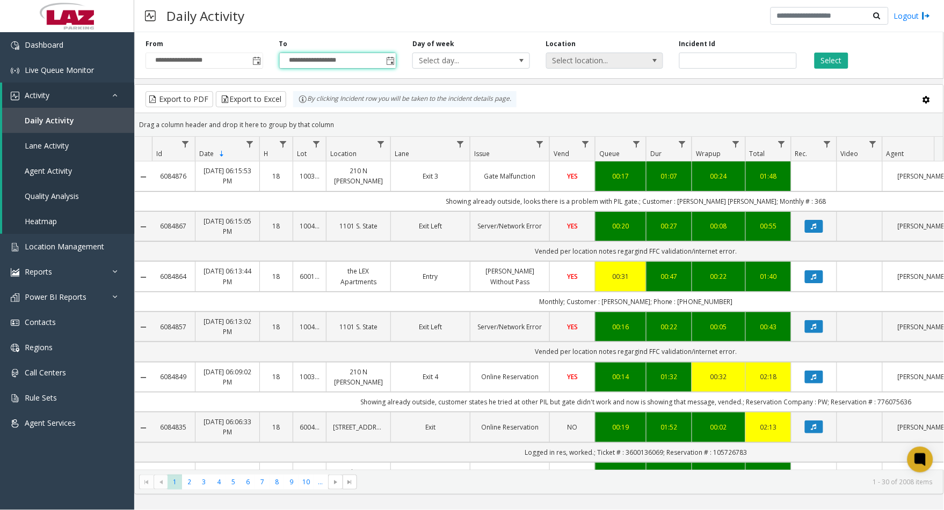
click at [612, 60] on span "Select location..." at bounding box center [592, 60] width 93 height 15
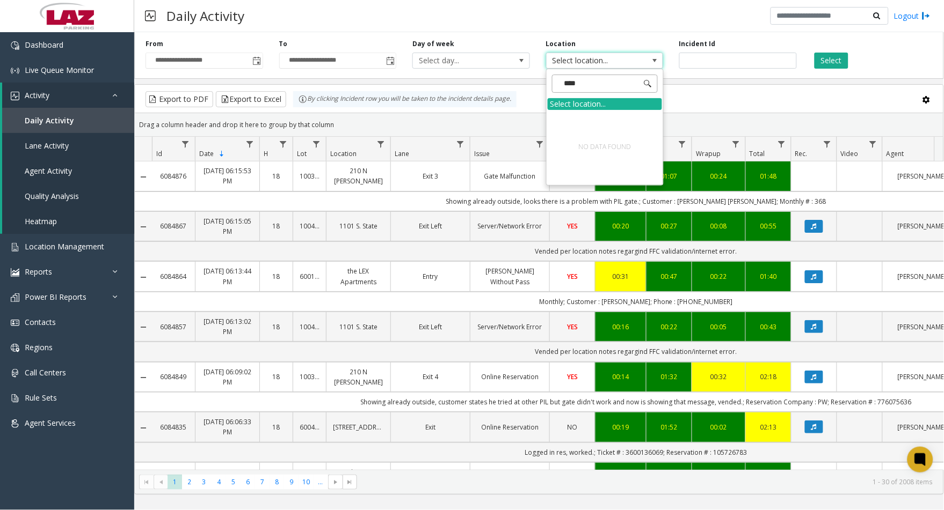
type input "**********"
click at [824, 59] on button "Select" at bounding box center [831, 61] width 34 height 16
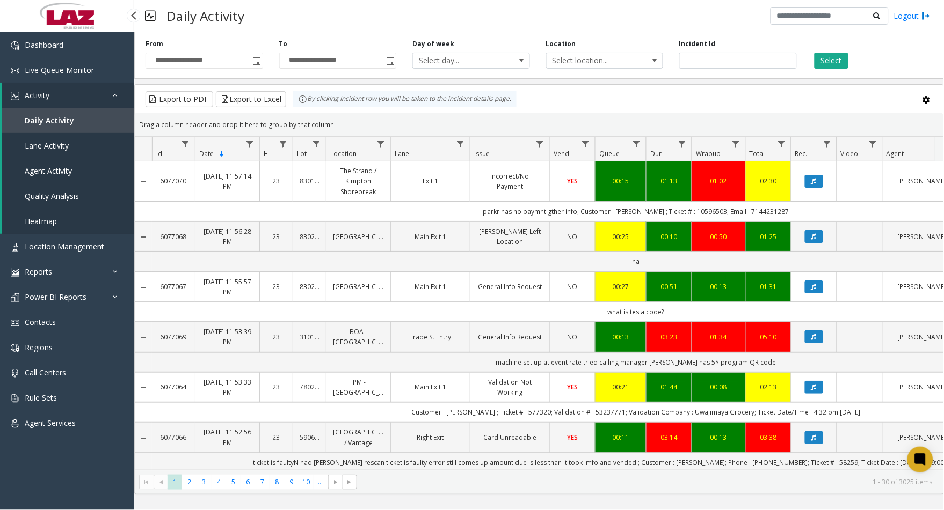
click at [50, 168] on span "Agent Activity" at bounding box center [48, 171] width 47 height 10
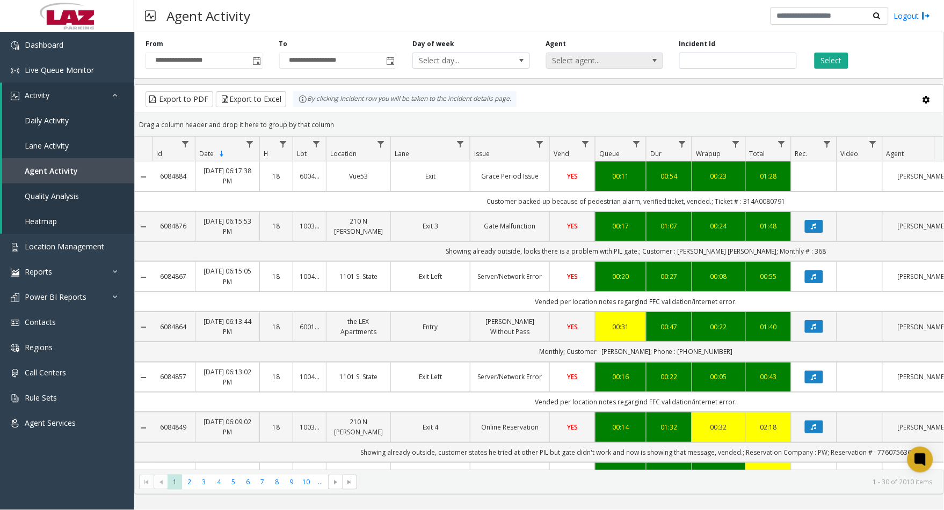
click at [599, 58] on span "Select agent..." at bounding box center [592, 60] width 93 height 15
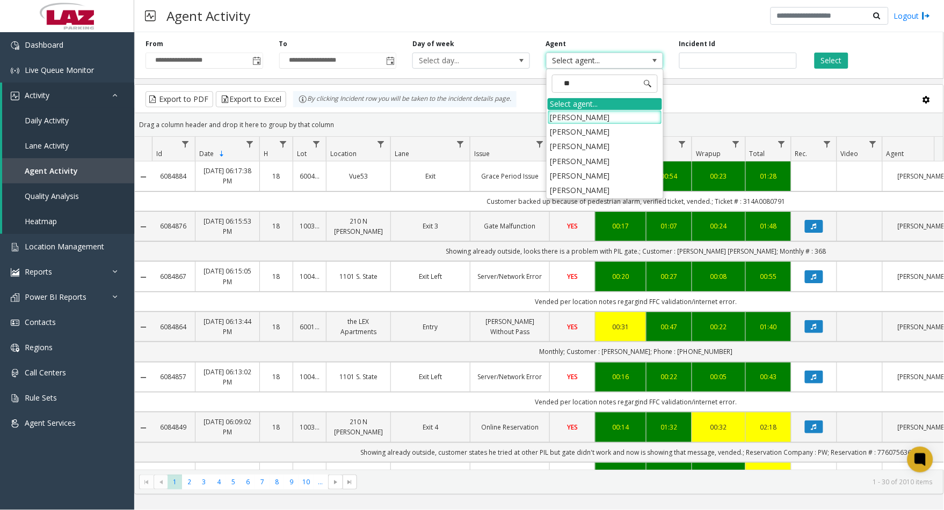
type input "***"
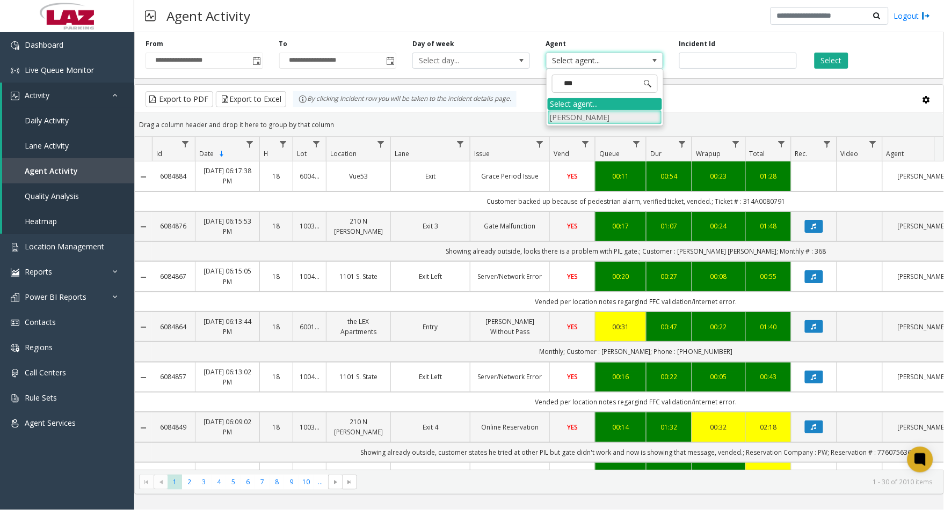
click at [584, 116] on li "[PERSON_NAME]" at bounding box center [604, 117] width 114 height 14
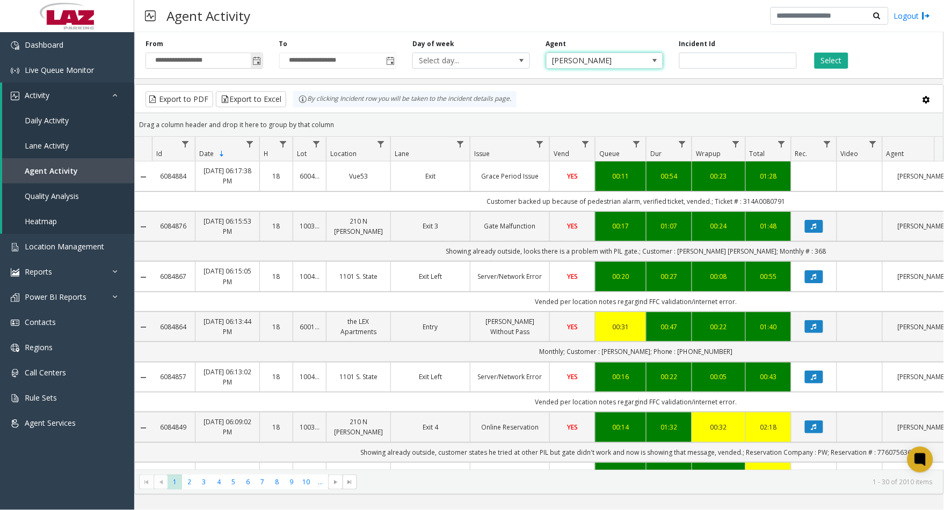
click at [255, 63] on span "Toggle popup" at bounding box center [257, 61] width 9 height 9
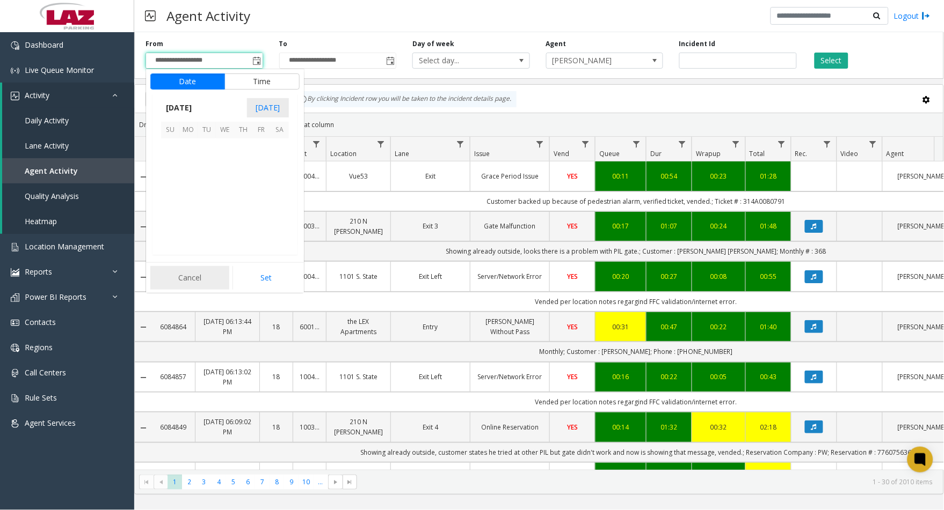
scroll to position [192478, 0]
click at [165, 222] on span "24" at bounding box center [170, 220] width 18 height 18
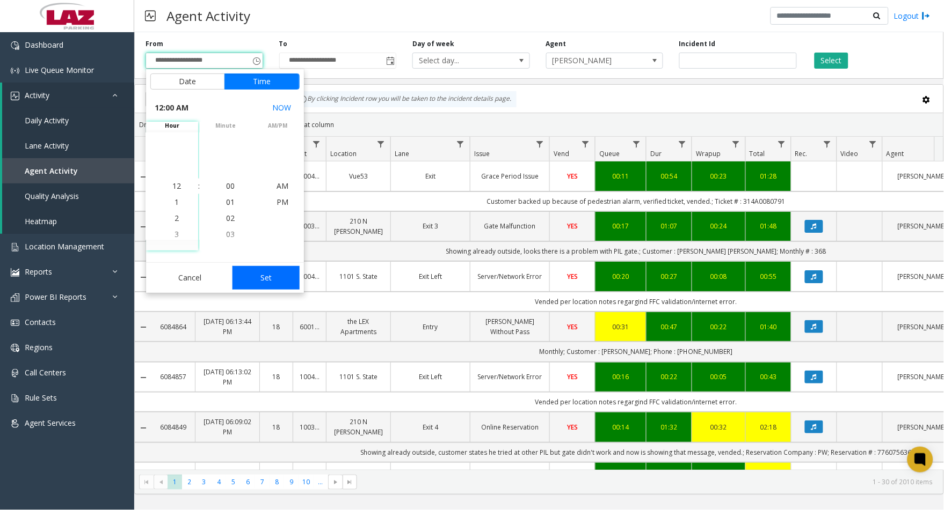
click at [242, 273] on button "Set" at bounding box center [266, 278] width 68 height 24
type input "**********"
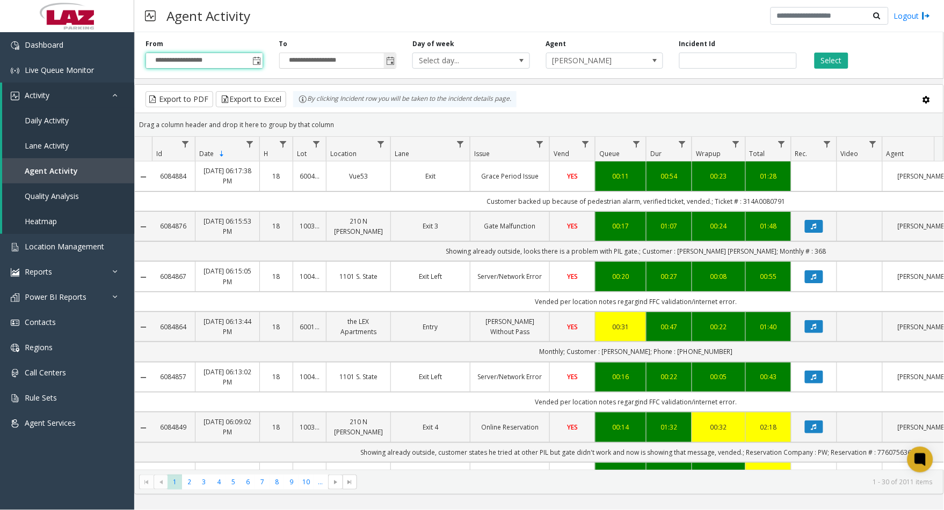
click at [388, 61] on span "Toggle popup" at bounding box center [390, 61] width 9 height 9
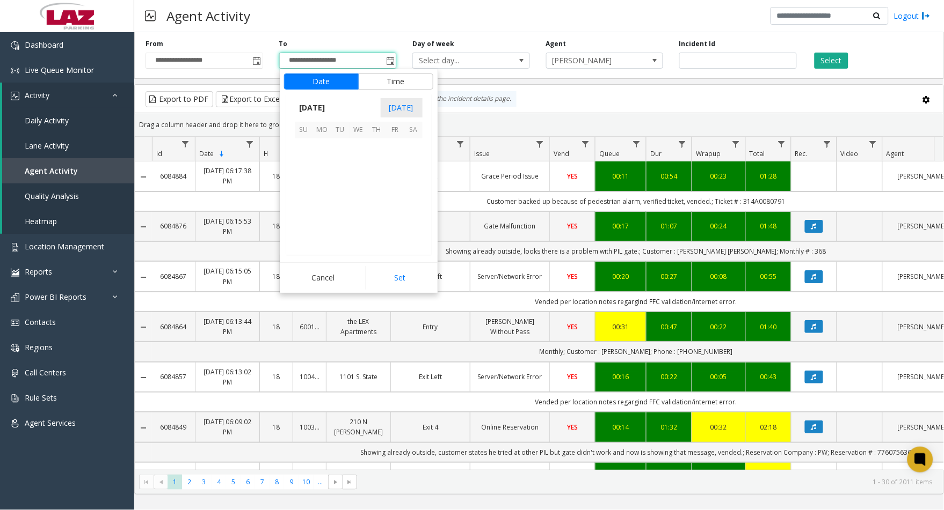
scroll to position [16, 0]
click at [303, 224] on span "24" at bounding box center [304, 220] width 18 height 18
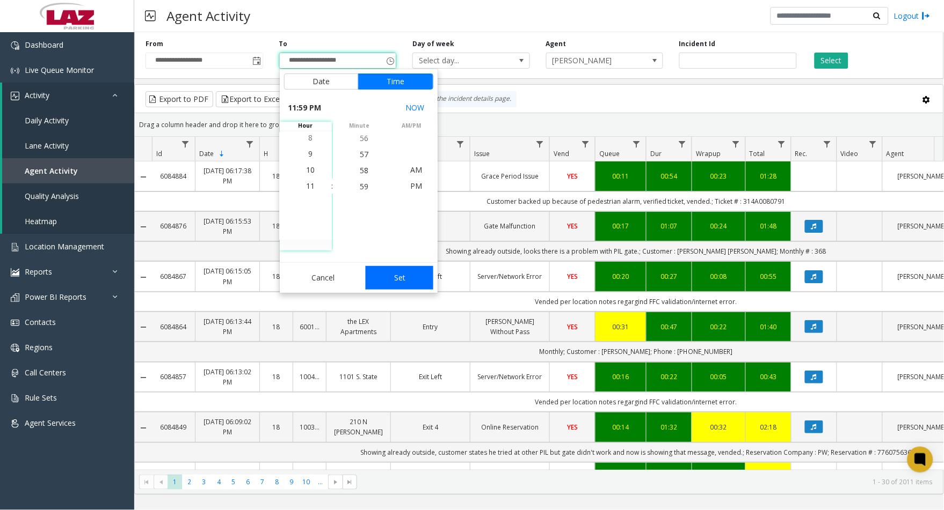
click at [380, 285] on button "Set" at bounding box center [400, 278] width 68 height 24
type input "**********"
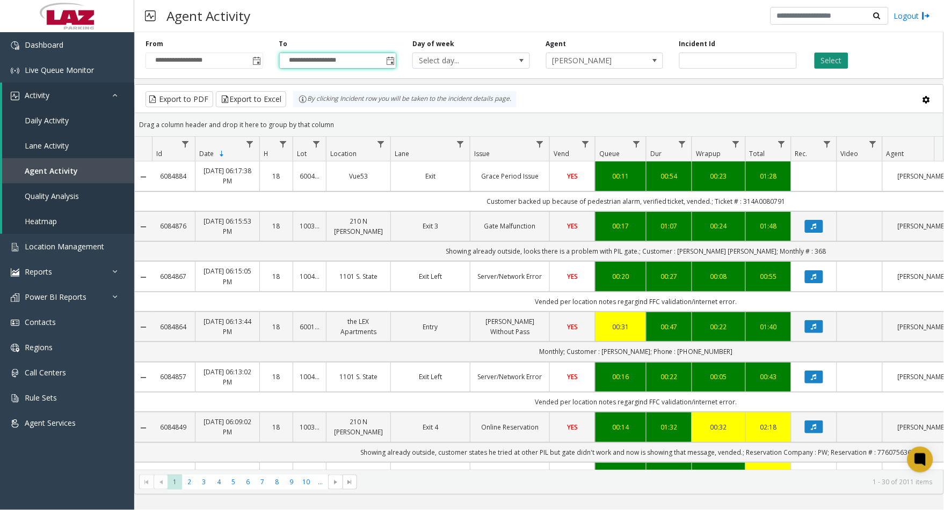
click at [822, 60] on button "Select" at bounding box center [831, 61] width 34 height 16
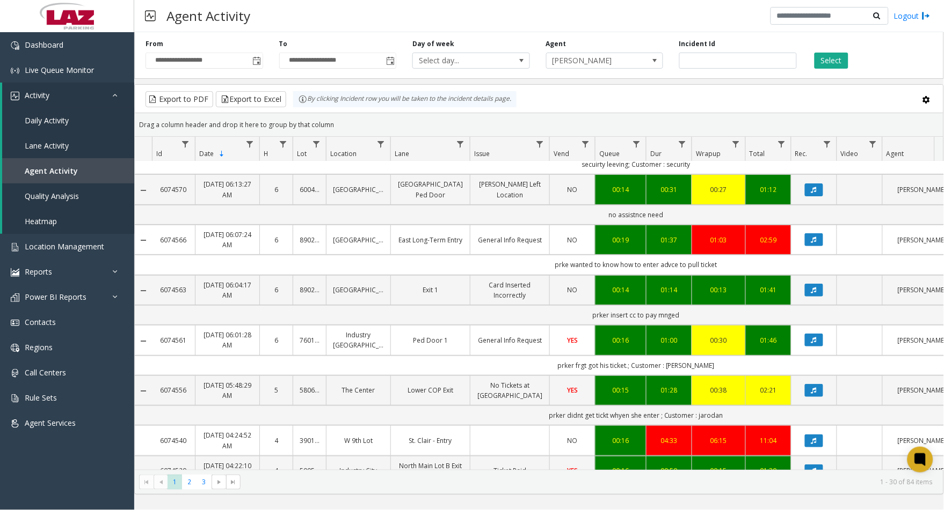
scroll to position [1194, 0]
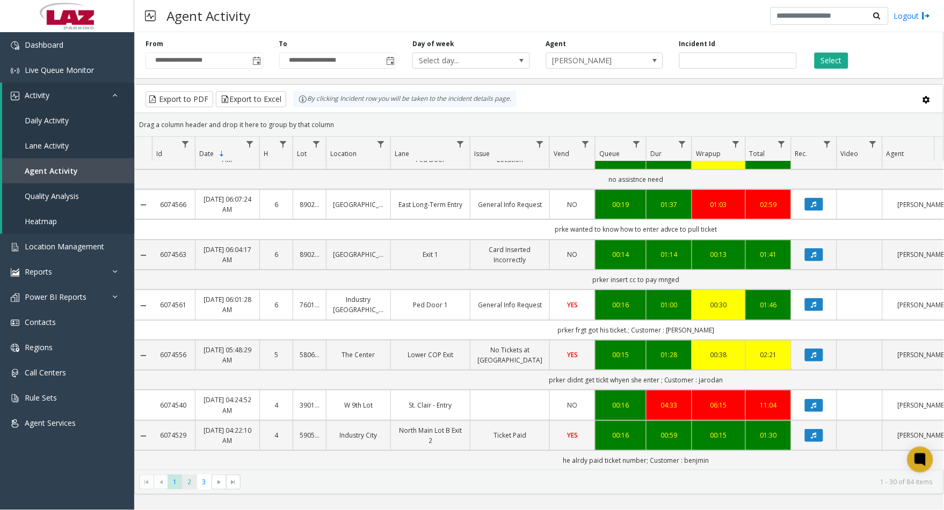
click at [189, 486] on span "2" at bounding box center [189, 482] width 14 height 14
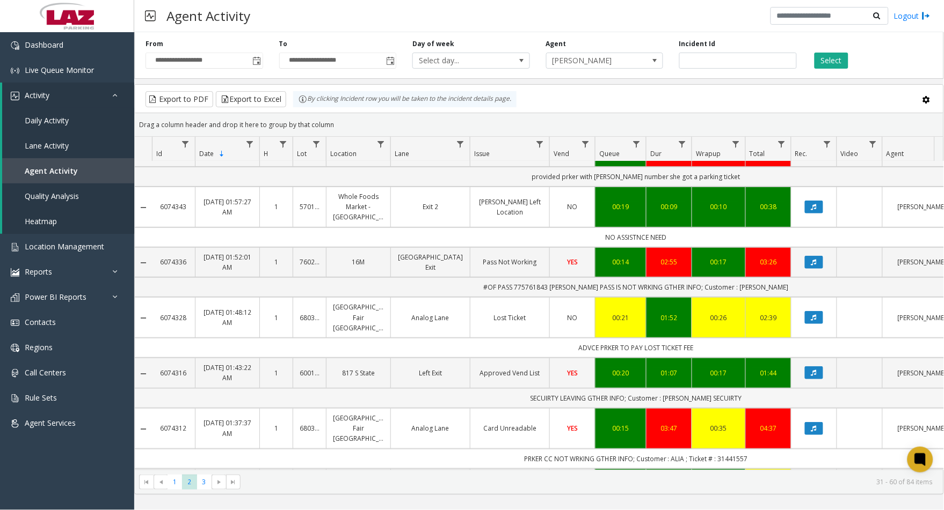
scroll to position [1182, 0]
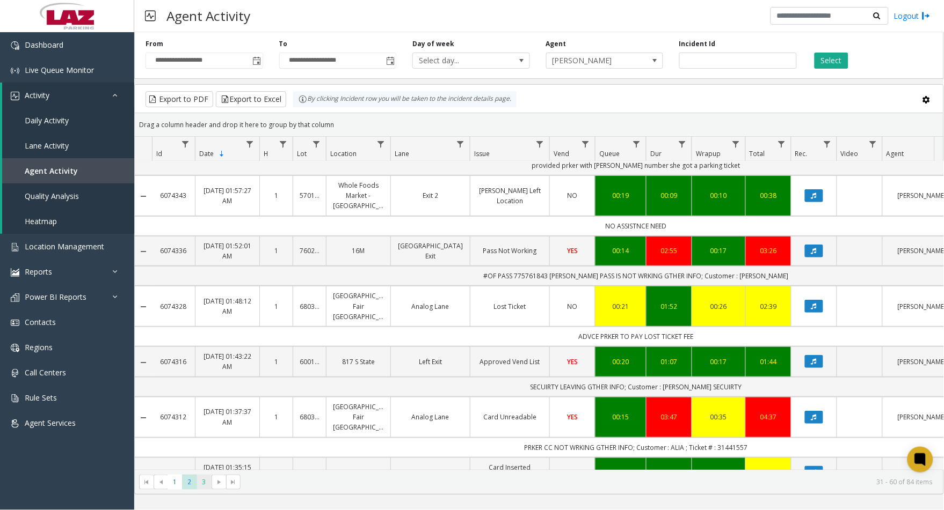
click at [200, 481] on span "3" at bounding box center [204, 482] width 14 height 14
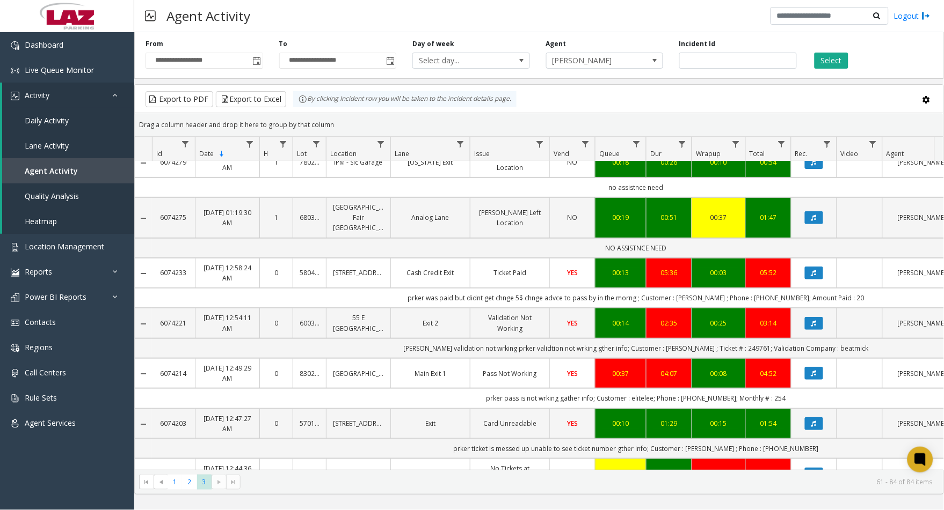
scroll to position [119, 0]
